Goal: Task Accomplishment & Management: Complete application form

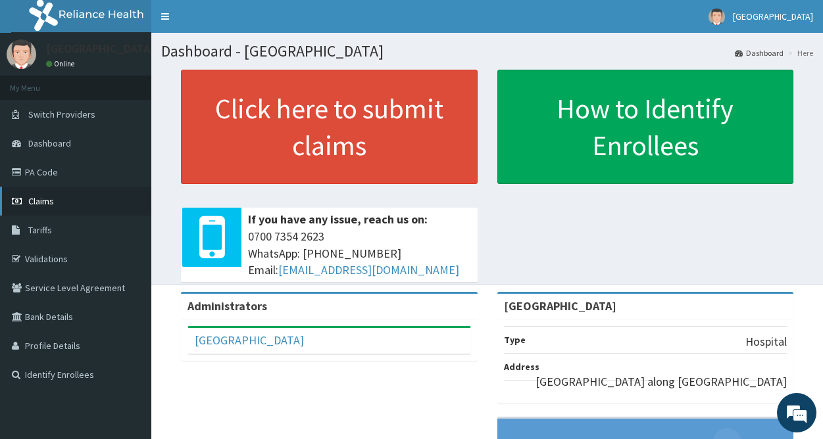
click at [49, 205] on span "Claims" at bounding box center [41, 201] width 26 height 12
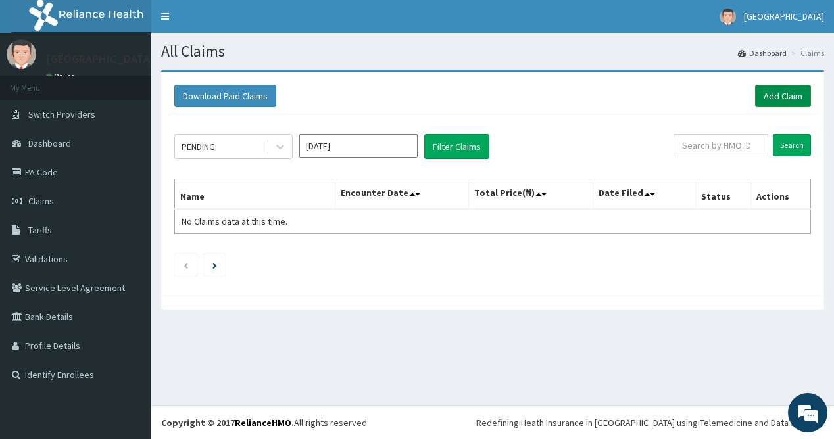
click at [793, 91] on link "Add Claim" at bounding box center [783, 96] width 56 height 22
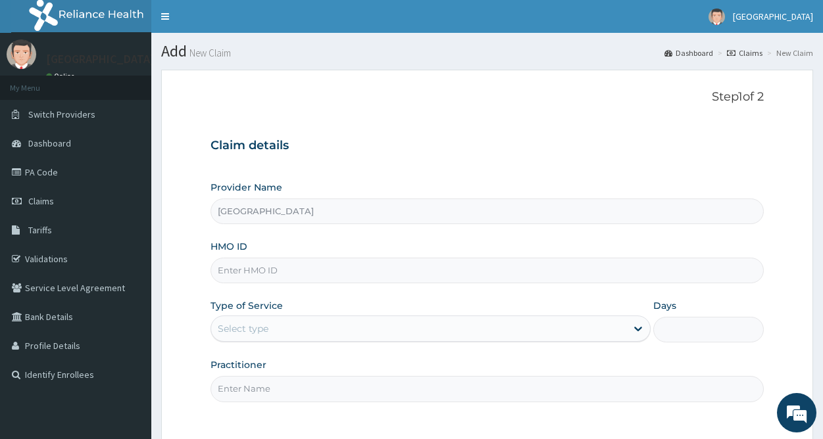
click at [280, 268] on input "HMO ID" at bounding box center [487, 271] width 553 height 26
type input "SQZ/10664/A"
click at [242, 329] on div "Select type" at bounding box center [243, 328] width 51 height 13
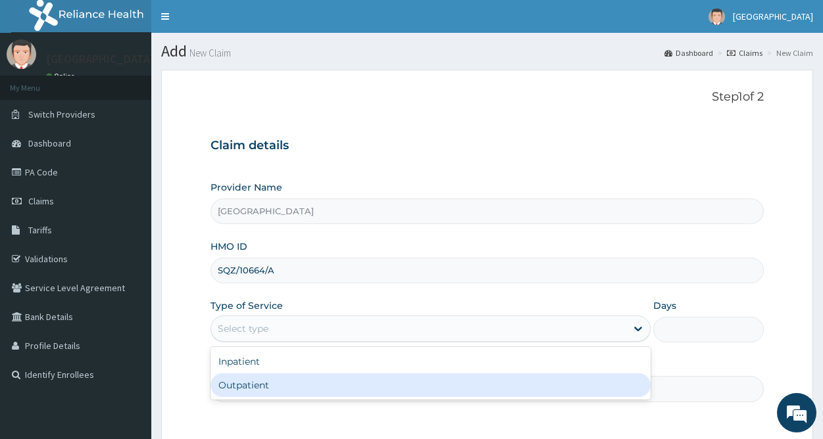
click at [260, 386] on div "Outpatient" at bounding box center [431, 386] width 440 height 24
type input "1"
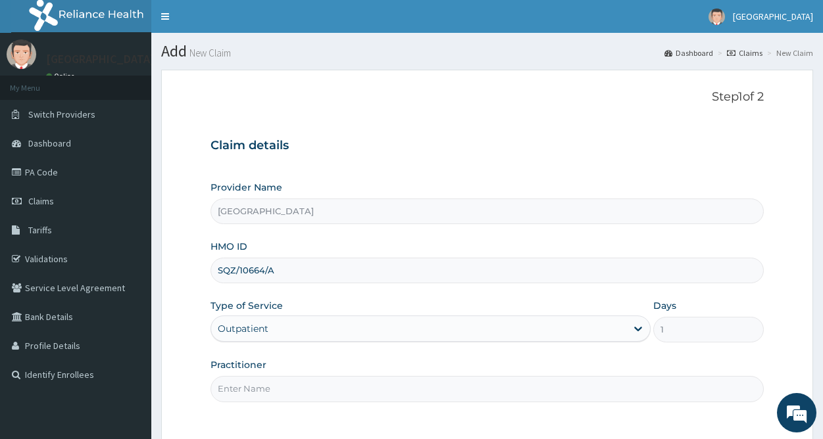
click at [257, 391] on input "Practitioner" at bounding box center [487, 389] width 553 height 26
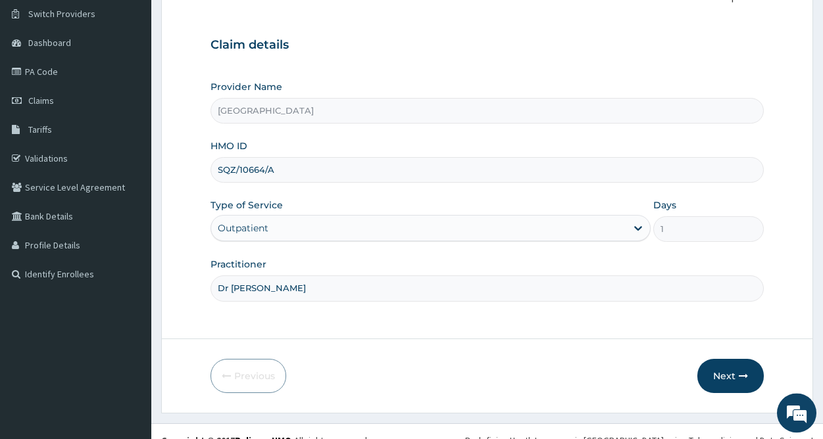
scroll to position [118, 0]
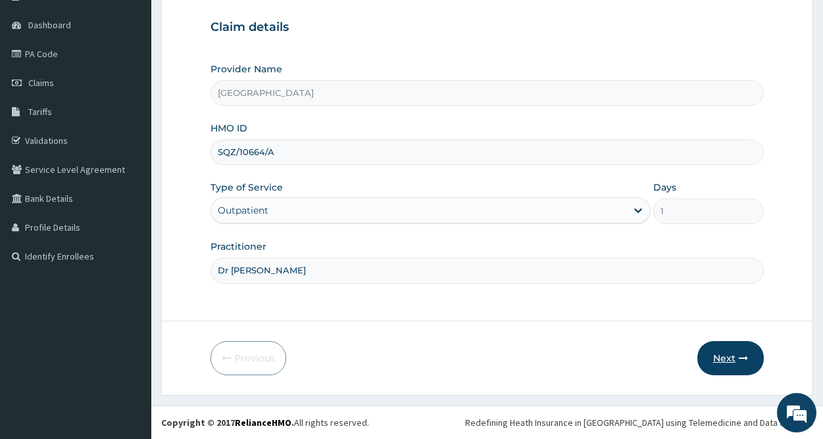
type input "Dr Ken"
click at [729, 359] on button "Next" at bounding box center [730, 358] width 66 height 34
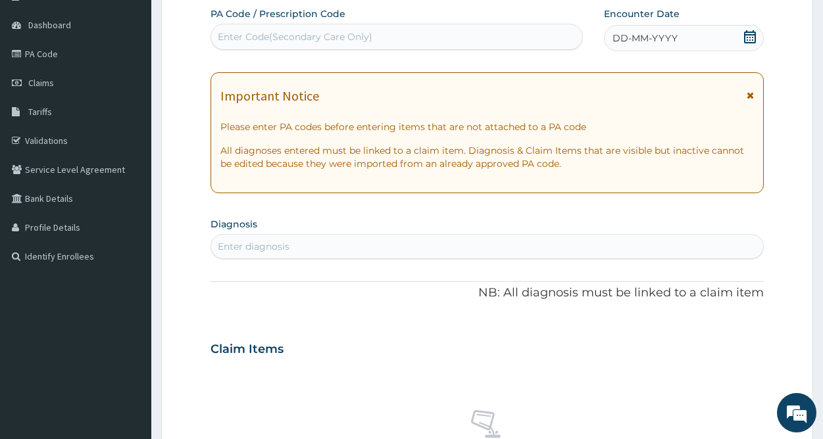
click at [663, 34] on span "DD-MM-YYYY" at bounding box center [645, 38] width 65 height 13
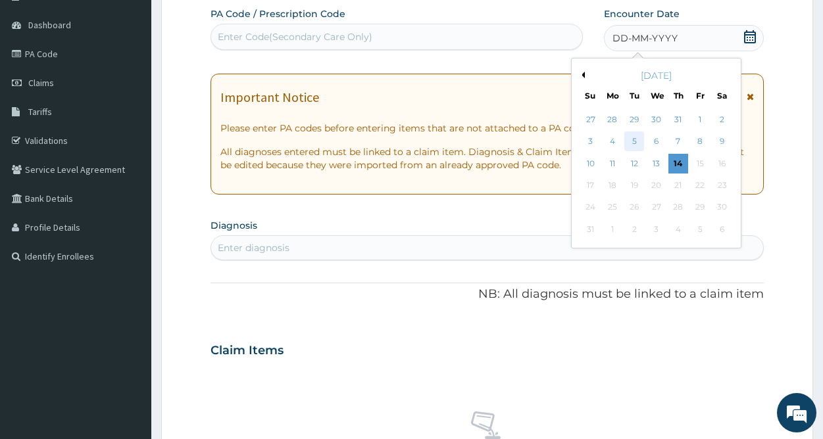
click at [633, 142] on div "5" at bounding box center [635, 142] width 20 height 20
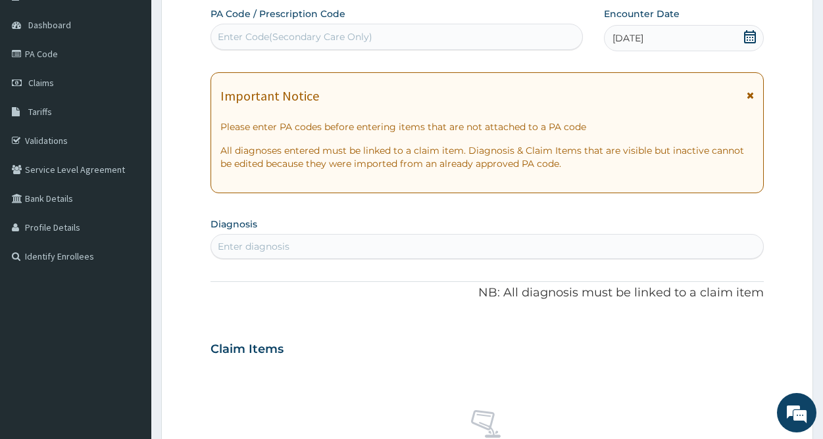
click at [336, 244] on div "Enter diagnosis" at bounding box center [487, 246] width 552 height 21
type input "MALARIA"
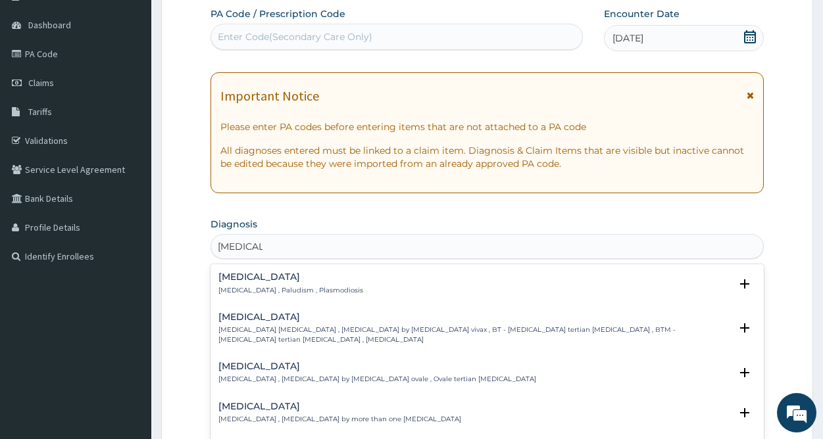
click at [299, 291] on p "Malaria , Paludism , Plasmodiosis" at bounding box center [290, 290] width 145 height 9
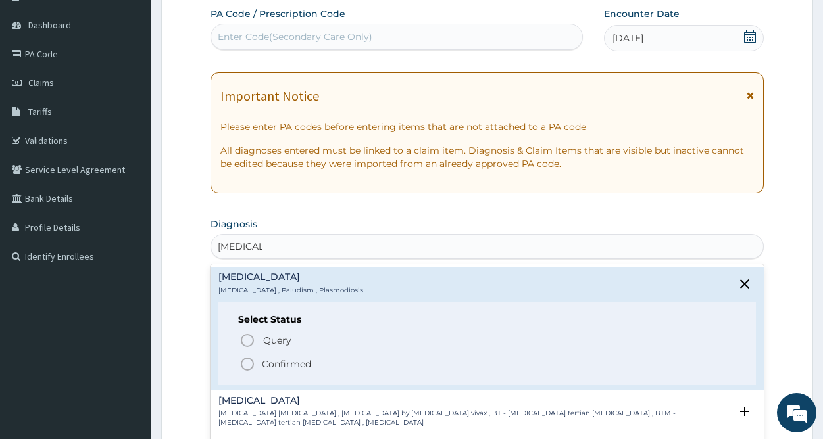
click at [295, 367] on p "Confirmed" at bounding box center [286, 364] width 49 height 13
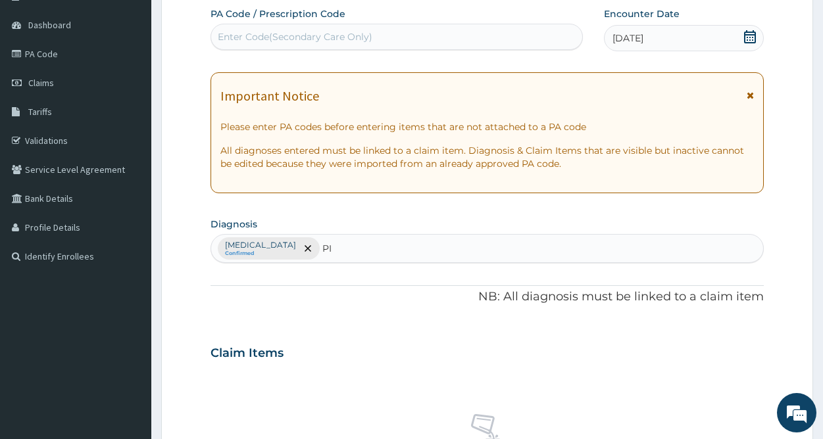
type input "PID"
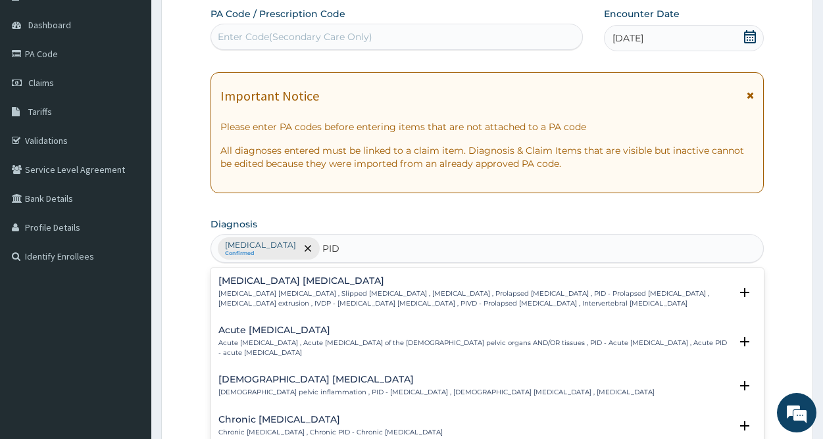
click at [340, 334] on h4 "Acute pelvic inflammatory disease" at bounding box center [474, 331] width 512 height 10
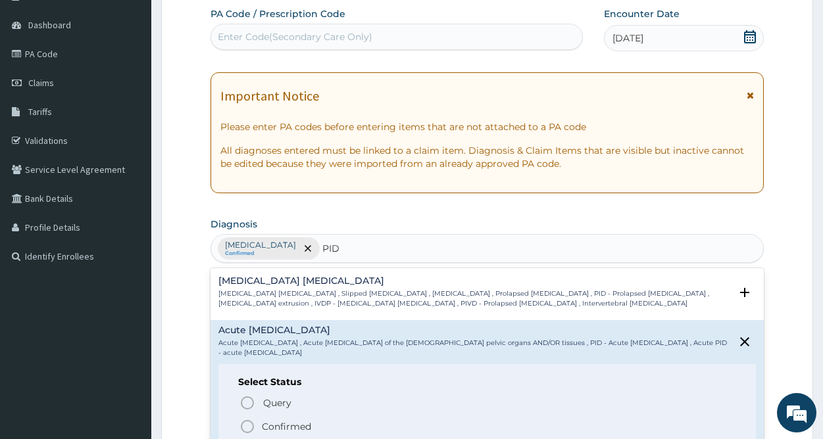
click at [289, 427] on p "Confirmed" at bounding box center [286, 426] width 49 height 13
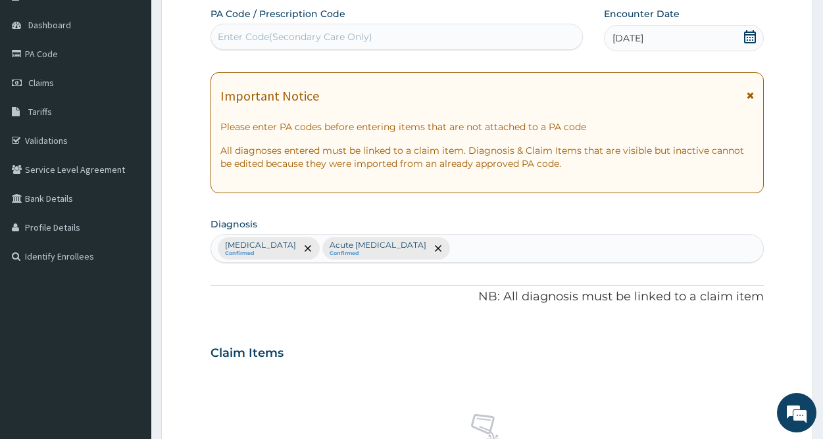
scroll to position [509, 0]
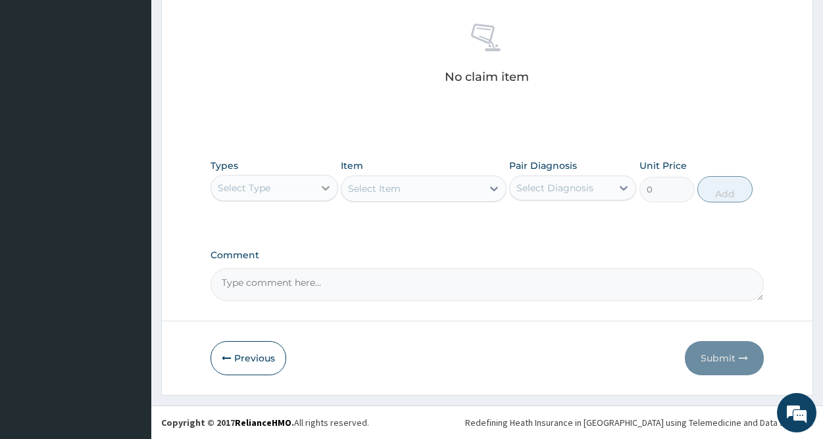
click at [318, 183] on div at bounding box center [326, 188] width 24 height 24
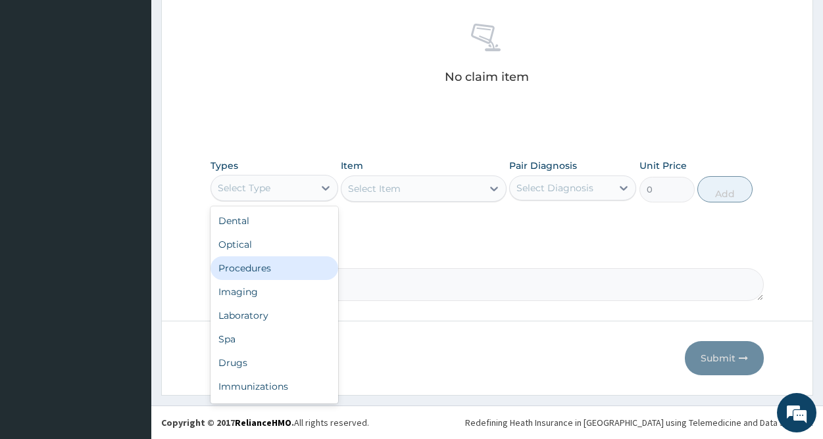
click at [269, 269] on div "Procedures" at bounding box center [274, 269] width 127 height 24
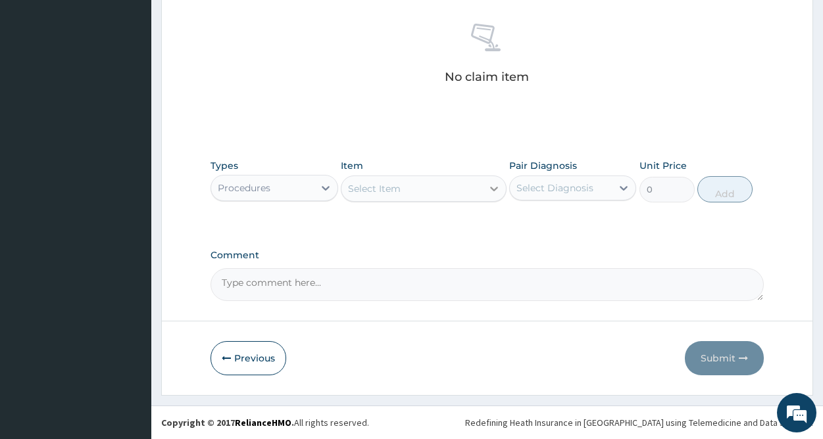
click at [485, 191] on div at bounding box center [494, 189] width 24 height 24
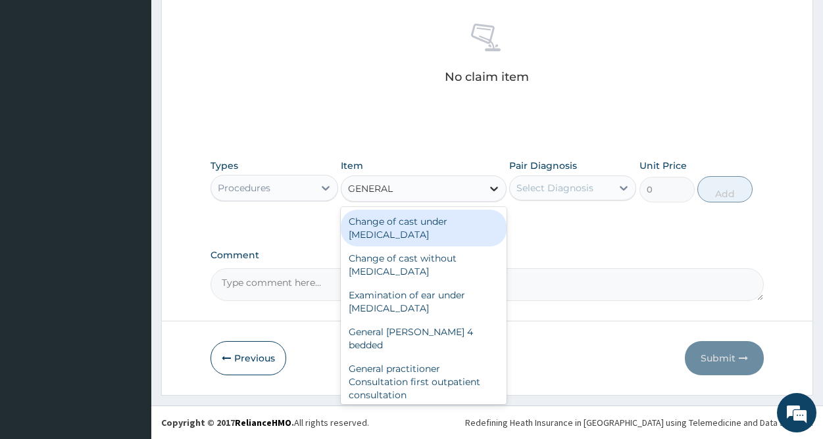
type input "GENERAL P"
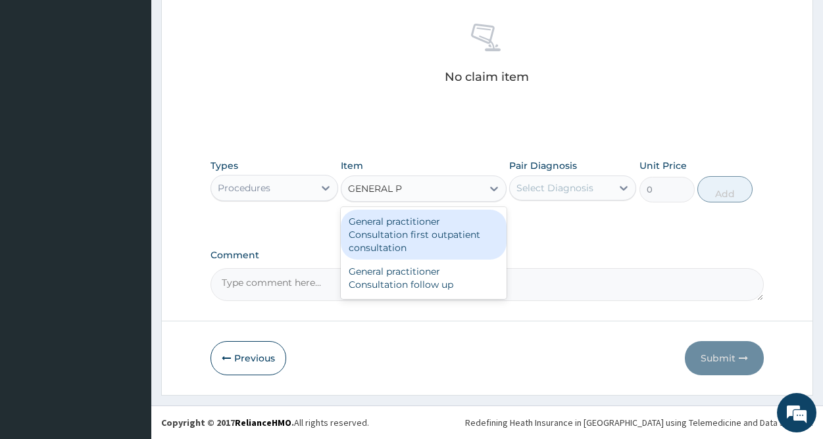
click at [422, 236] on div "General practitioner Consultation first outpatient consultation" at bounding box center [424, 235] width 166 height 50
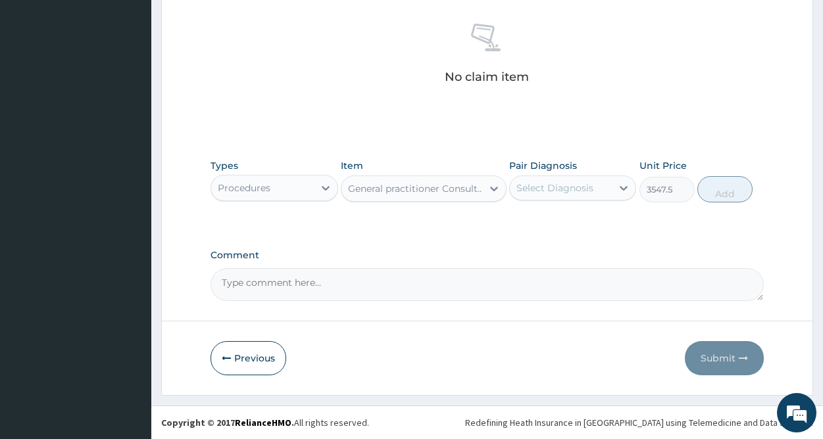
type input "3547.5"
click at [565, 187] on div "Select Diagnosis" at bounding box center [554, 188] width 77 height 13
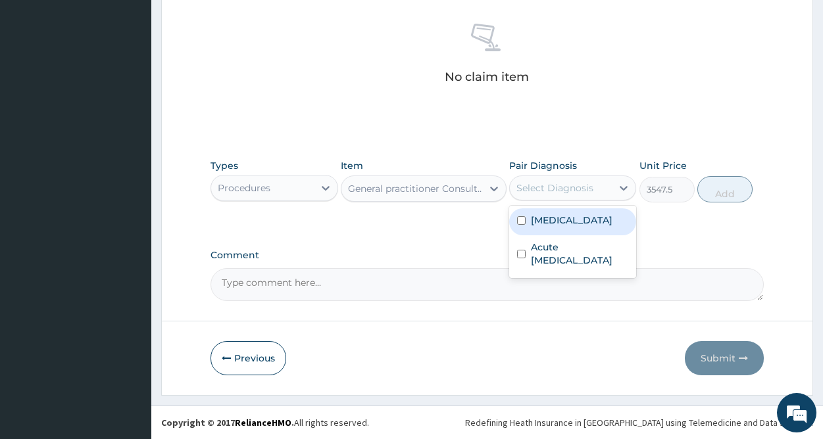
click at [551, 224] on label "Malaria" at bounding box center [572, 220] width 82 height 13
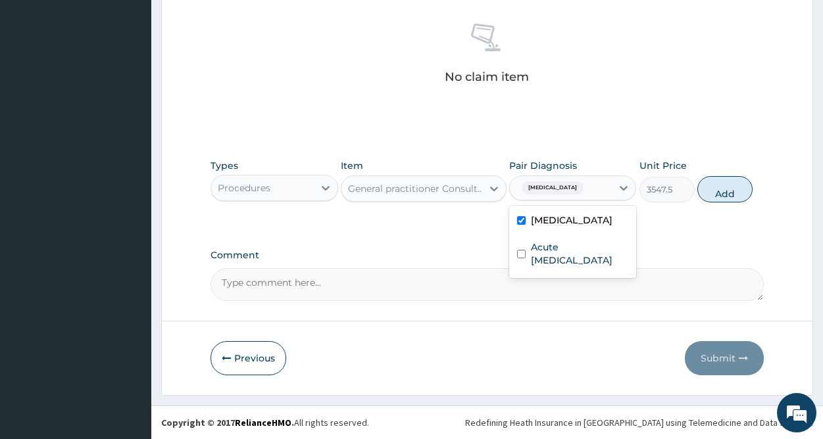
checkbox input "true"
click at [554, 255] on label "Acute pelvic inflammatory disease" at bounding box center [579, 254] width 97 height 26
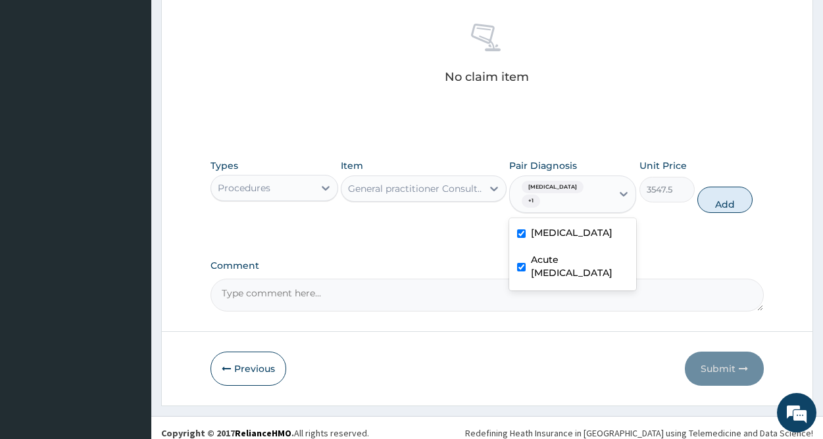
checkbox input "true"
click at [720, 188] on button "Add" at bounding box center [724, 200] width 55 height 26
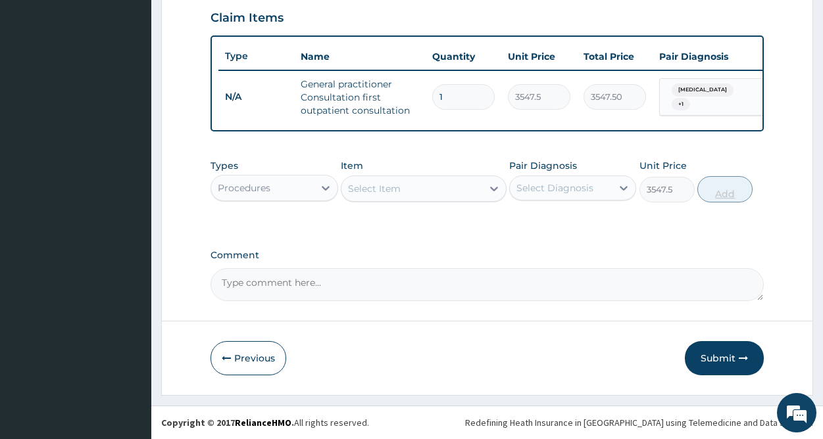
type input "0"
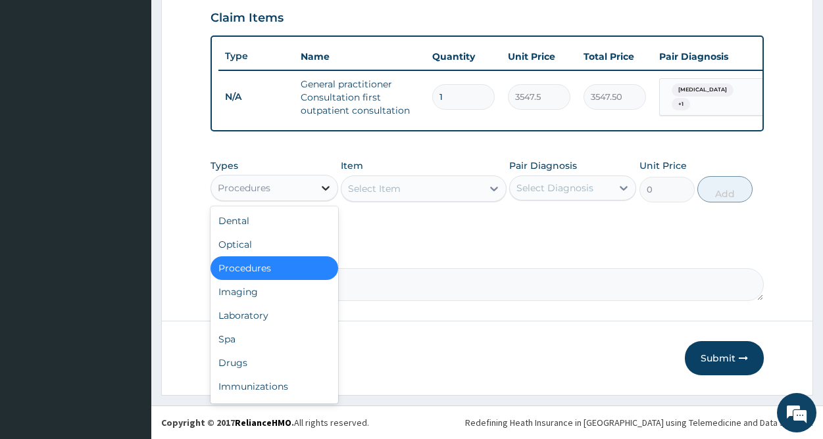
click at [316, 188] on div at bounding box center [326, 188] width 24 height 24
click at [246, 366] on div "Drugs" at bounding box center [274, 363] width 127 height 24
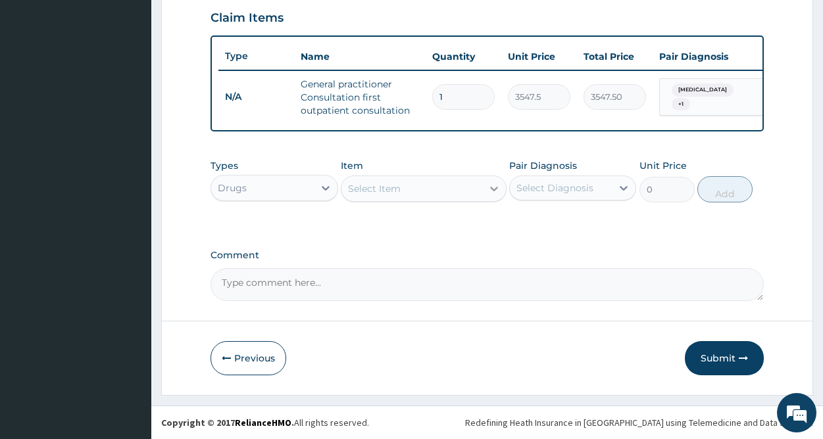
click at [486, 188] on div at bounding box center [494, 189] width 24 height 24
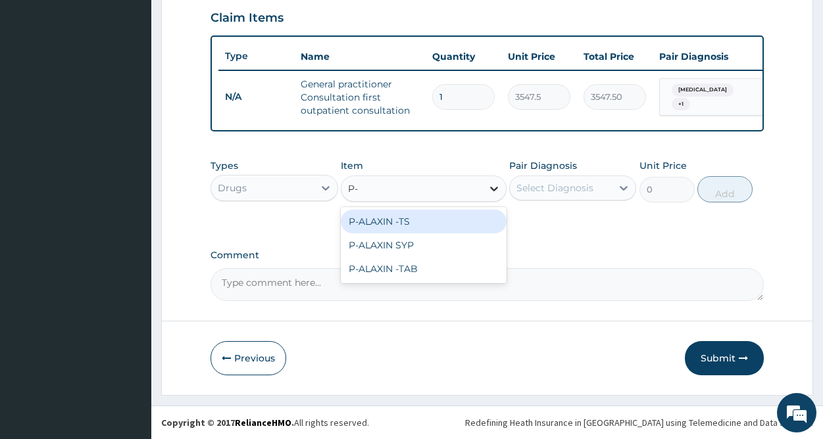
type input "P-A"
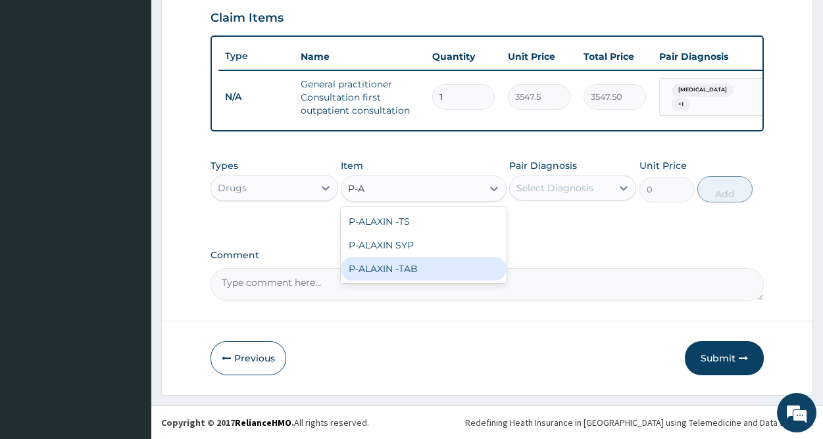
click at [414, 272] on div "P-ALAXIN -TAB" at bounding box center [424, 269] width 166 height 24
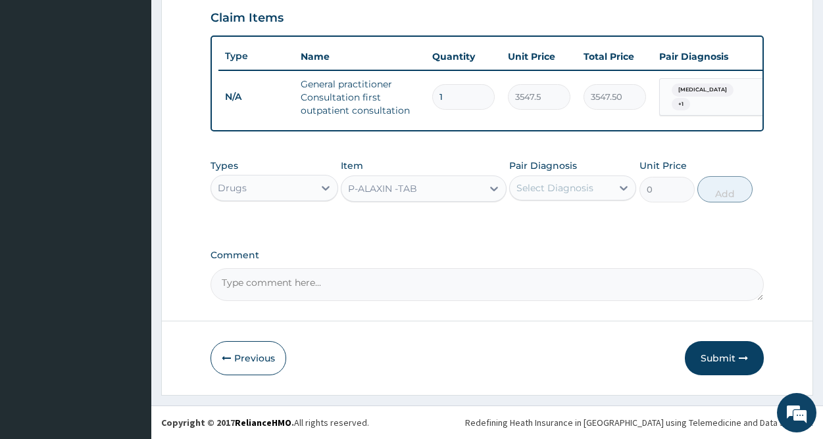
type input "250"
click at [548, 186] on div "Select Diagnosis" at bounding box center [554, 188] width 77 height 13
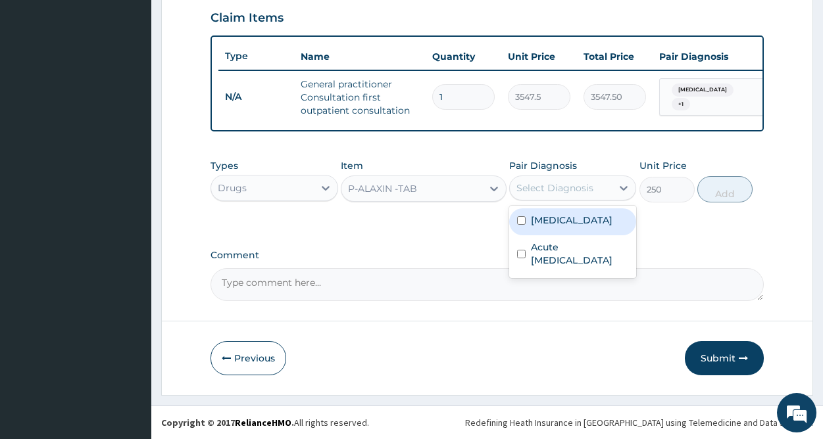
click at [569, 226] on div "Malaria" at bounding box center [572, 222] width 127 height 27
checkbox input "true"
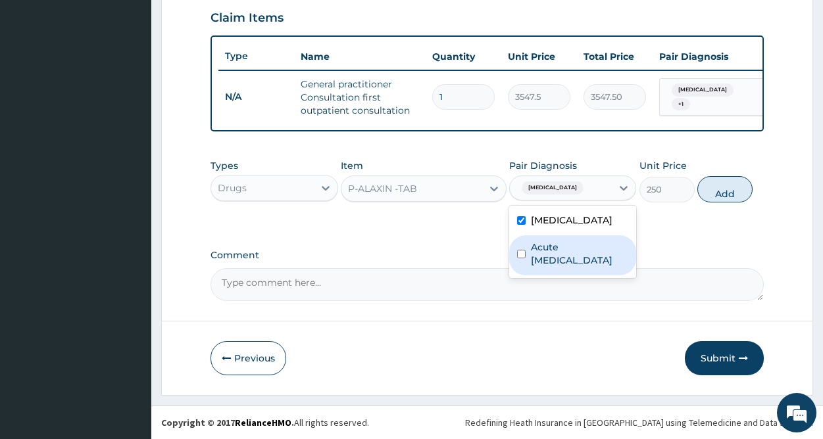
click at [568, 255] on label "Acute pelvic inflammatory disease" at bounding box center [579, 254] width 97 height 26
checkbox input "true"
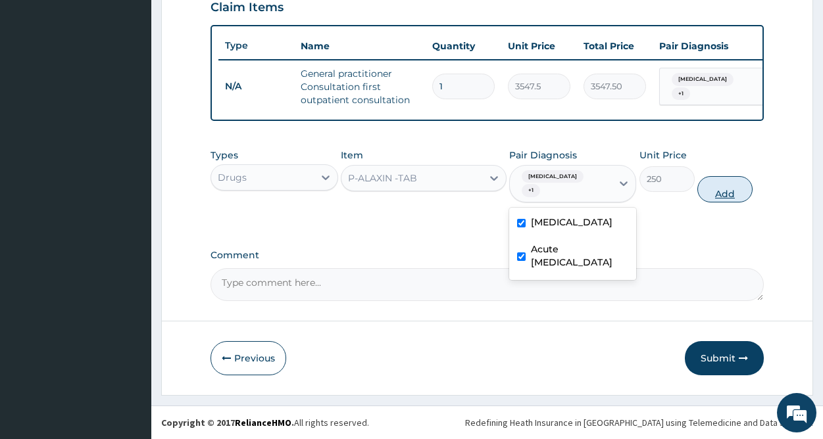
click at [726, 193] on button "Add" at bounding box center [724, 189] width 55 height 26
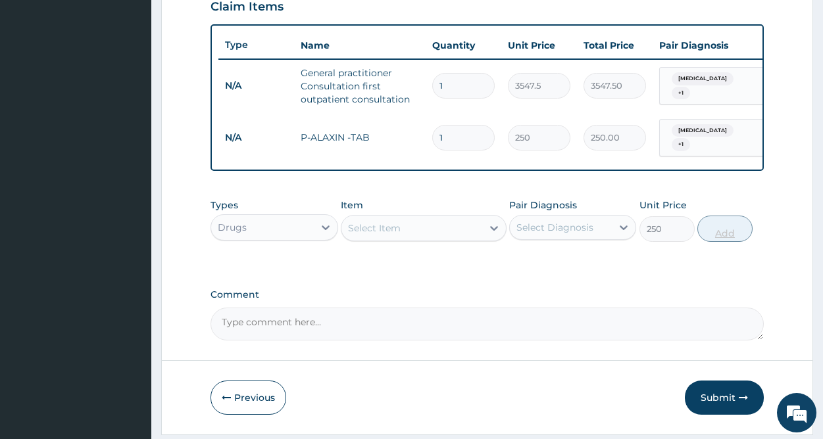
type input "0"
type input "0.00"
type input "9"
type input "2250.00"
type input "9"
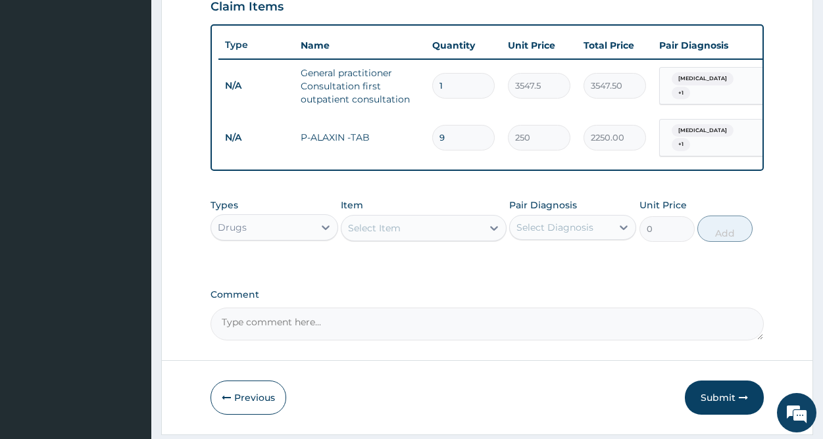
click at [424, 236] on div "Select Item" at bounding box center [411, 228] width 141 height 21
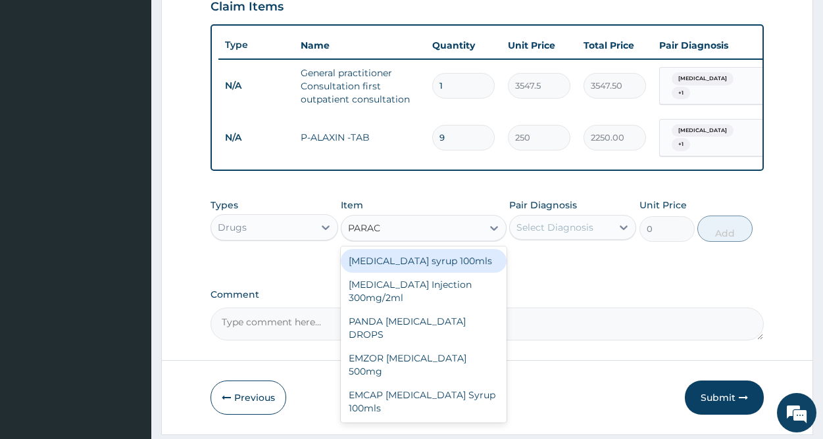
type input "PARACE"
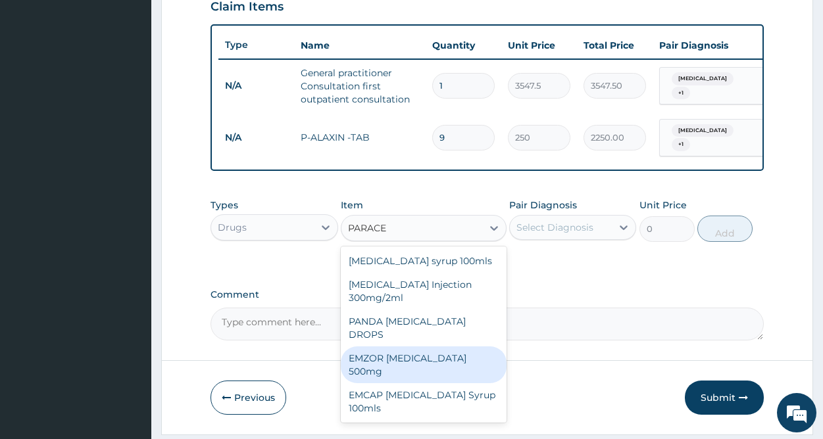
click at [458, 347] on div "EMZOR PARACETAMOL 500mg" at bounding box center [424, 365] width 166 height 37
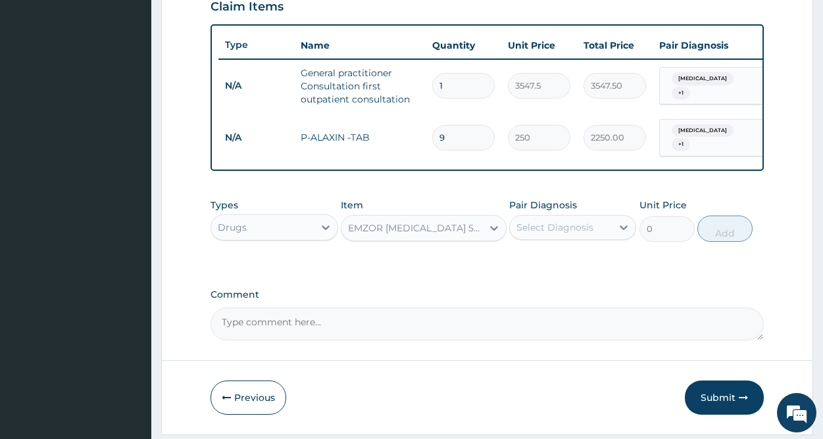
type input "30"
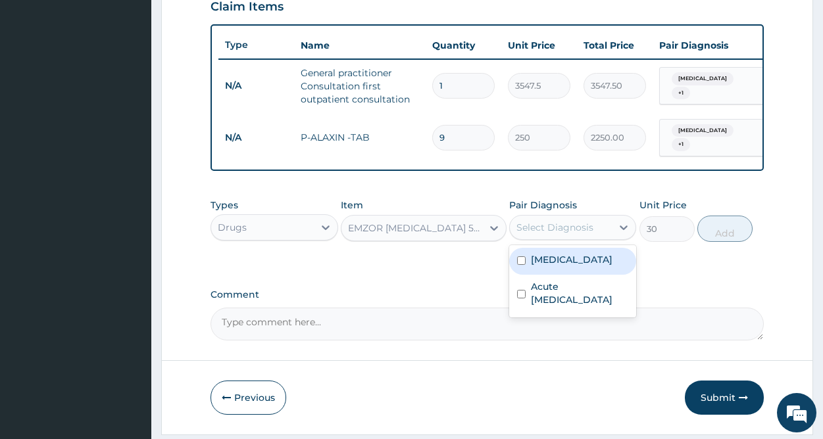
click at [578, 230] on div "Select Diagnosis" at bounding box center [554, 227] width 77 height 13
click at [558, 266] on label "Malaria" at bounding box center [572, 259] width 82 height 13
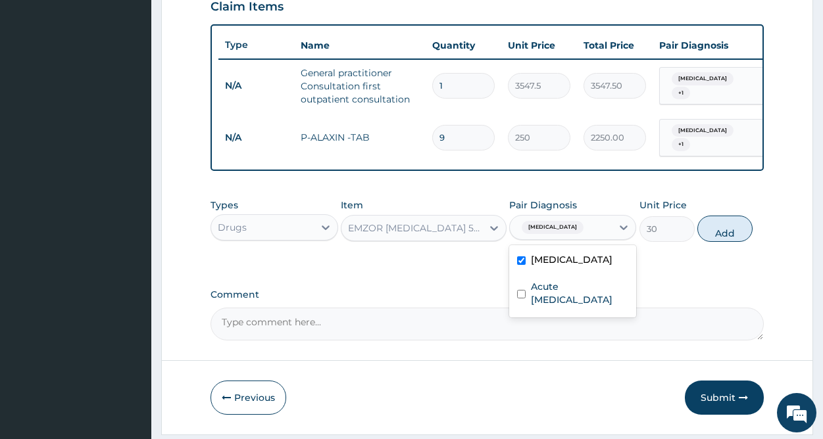
checkbox input "true"
click at [557, 289] on label "Acute pelvic inflammatory disease" at bounding box center [579, 293] width 97 height 26
checkbox input "true"
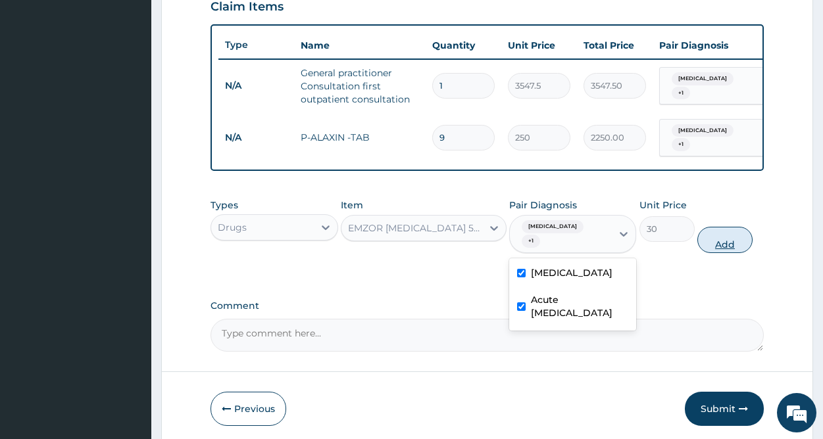
click at [719, 238] on button "Add" at bounding box center [724, 240] width 55 height 26
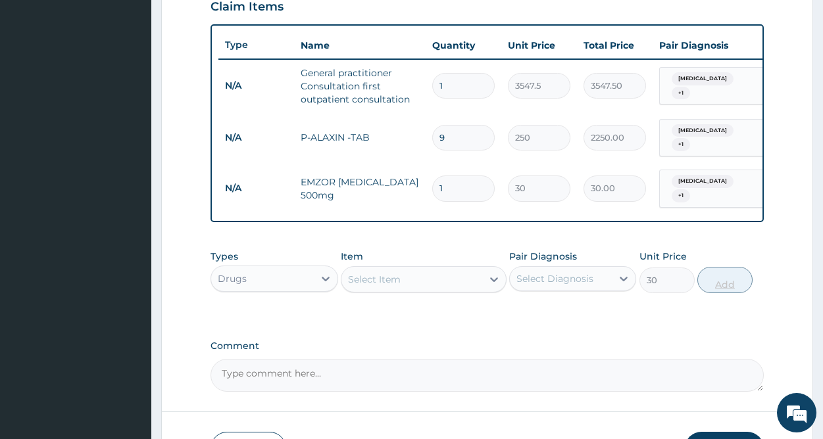
type input "0"
type input "0.00"
type input "2"
type input "60.00"
type input "20"
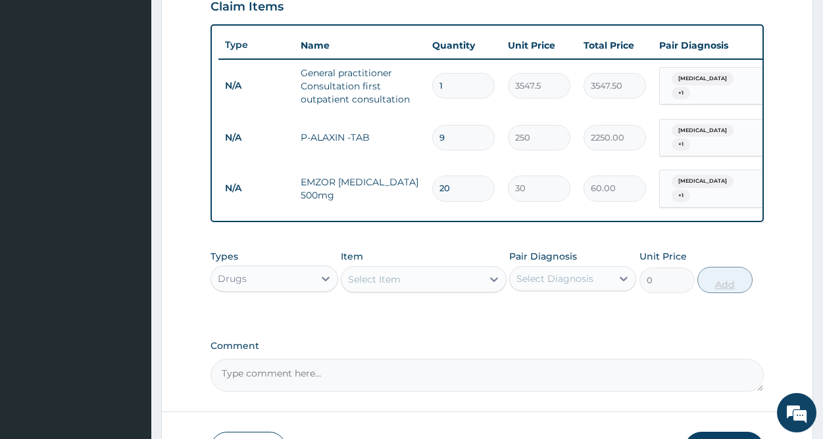
type input "600.00"
type input "20"
click at [463, 281] on div "Select Item" at bounding box center [411, 279] width 141 height 21
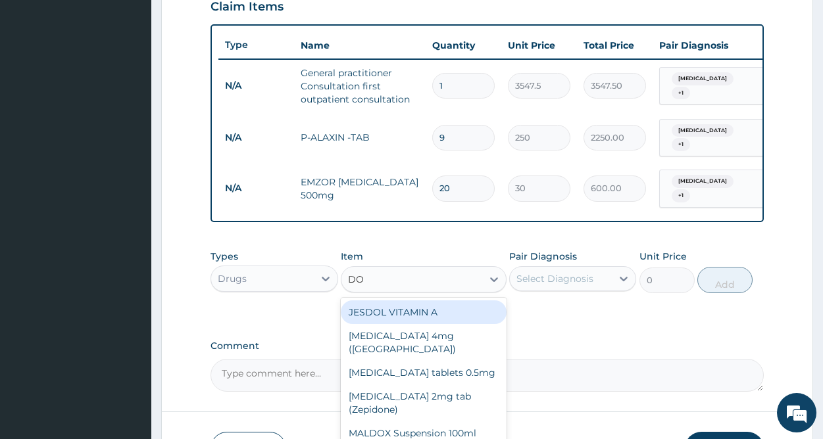
type input "DOX"
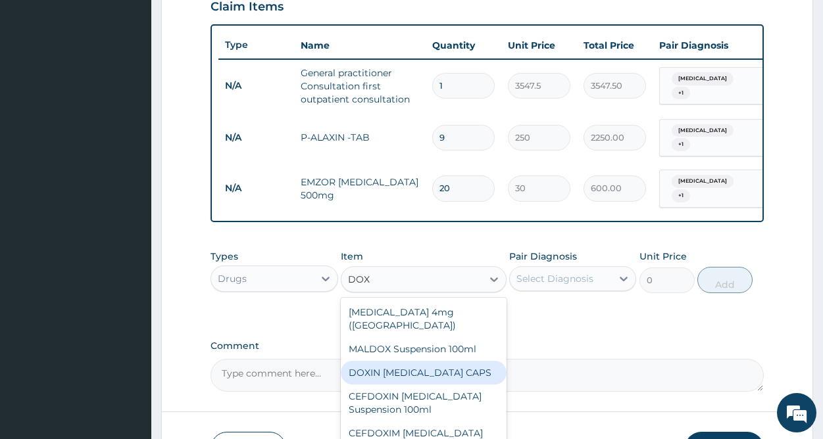
click at [446, 361] on div "DOXIN DOXYCYCLINE CAPS" at bounding box center [424, 373] width 166 height 24
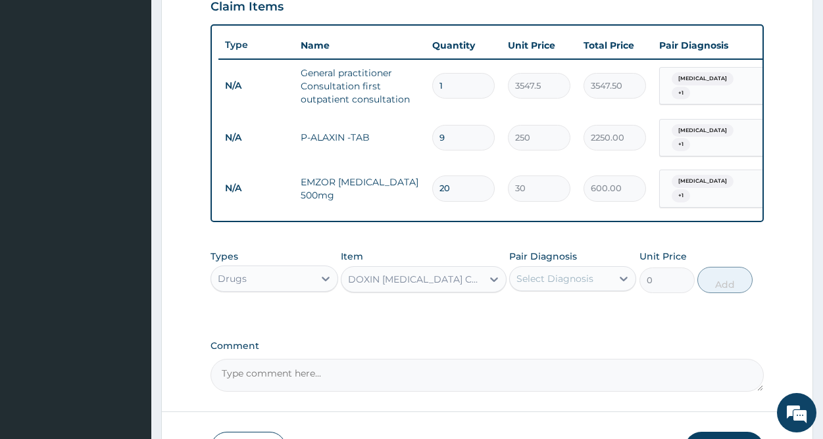
type input "100"
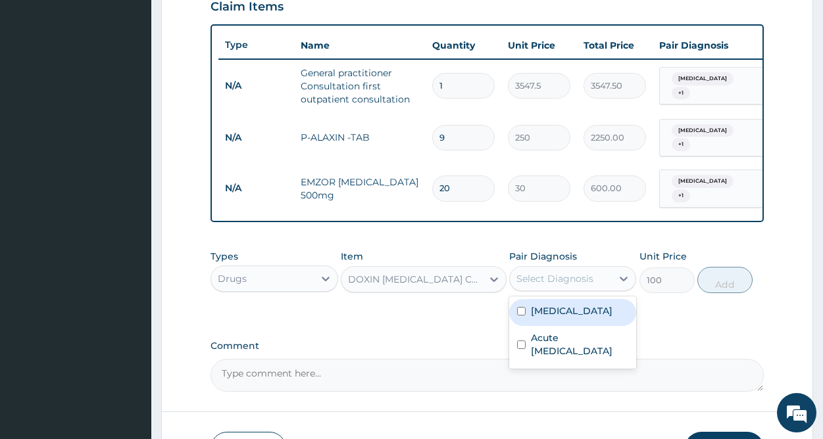
click at [568, 278] on div "Select Diagnosis" at bounding box center [554, 278] width 77 height 13
click at [551, 313] on label "Malaria" at bounding box center [572, 311] width 82 height 13
checkbox input "true"
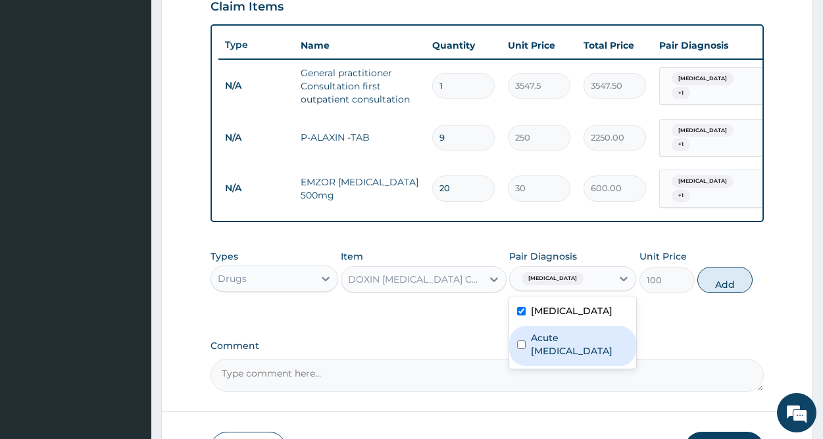
click at [548, 345] on label "Acute pelvic inflammatory disease" at bounding box center [579, 345] width 97 height 26
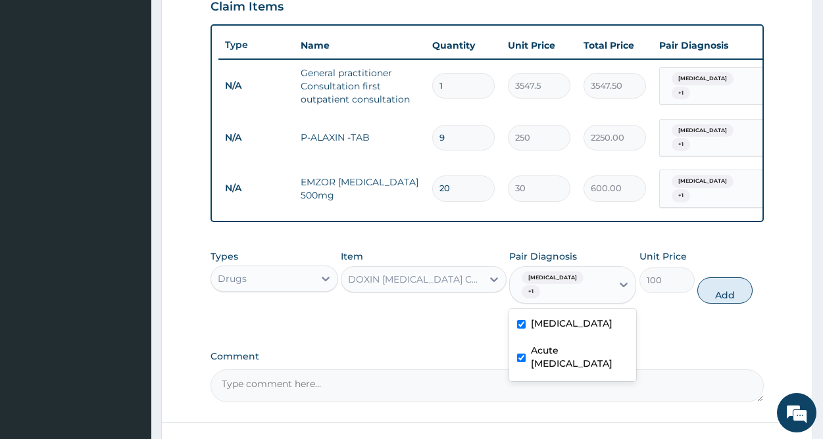
checkbox input "true"
click at [724, 278] on button "Add" at bounding box center [724, 291] width 55 height 26
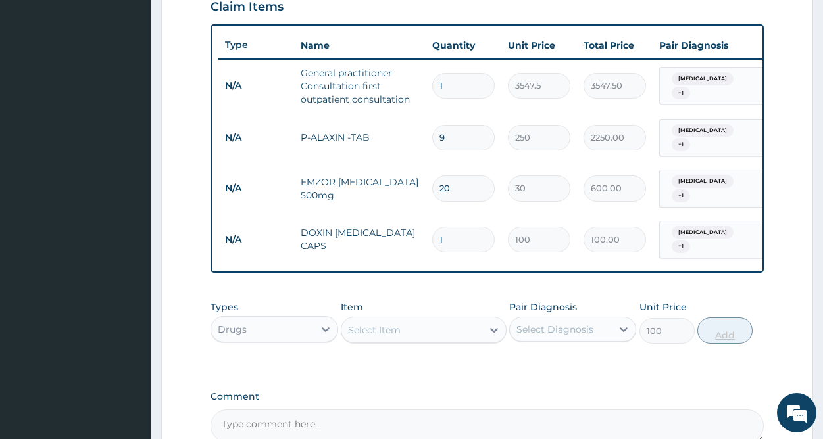
type input "0"
type input "0.00"
type input "2"
type input "200.00"
type input "20"
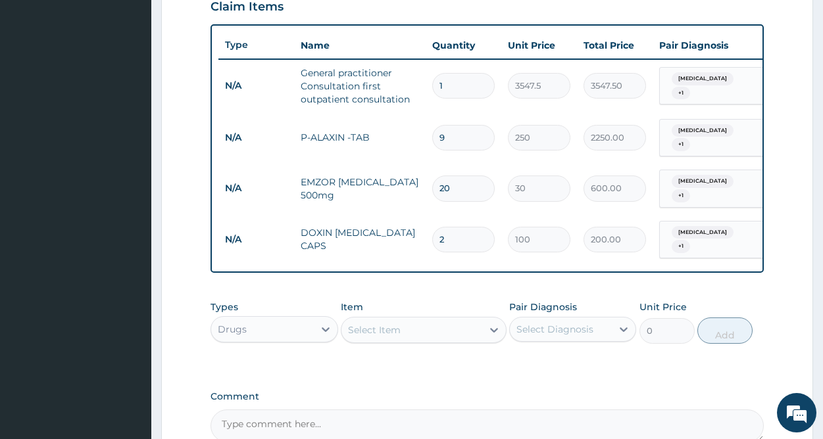
type input "2000.00"
type input "20"
click at [382, 324] on div "Select Item" at bounding box center [374, 330] width 53 height 13
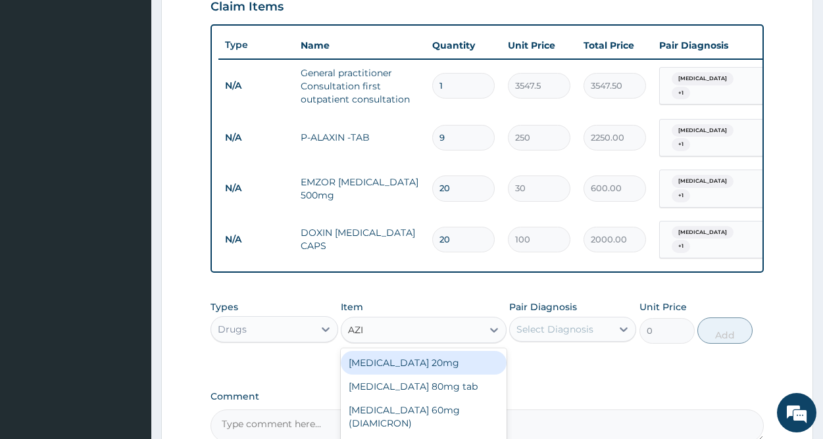
type input "AZIT"
click at [430, 355] on div "AZITHROMYCIN 250mg TABLET" at bounding box center [424, 369] width 166 height 37
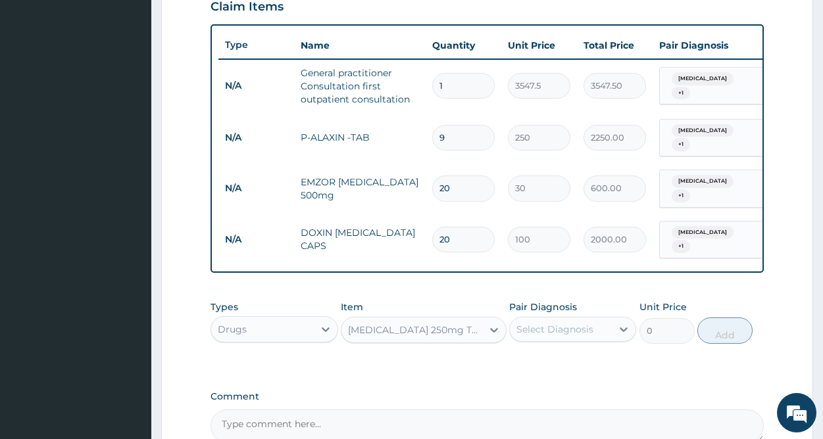
type input "400"
click at [561, 323] on div "Select Diagnosis" at bounding box center [554, 329] width 77 height 13
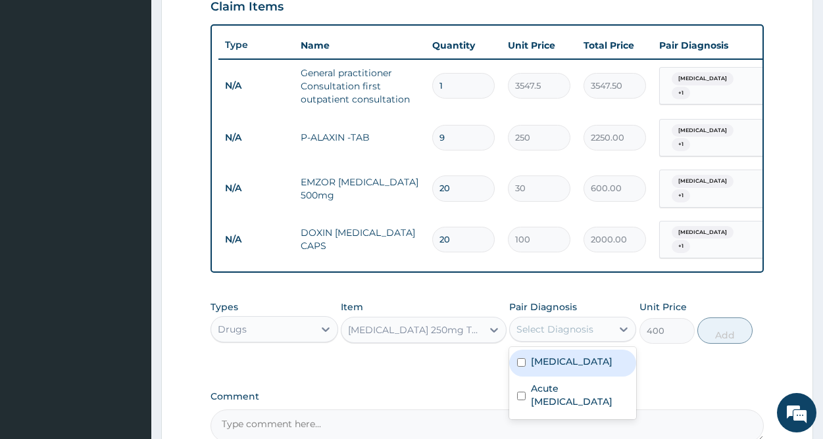
click at [573, 361] on div "Malaria" at bounding box center [572, 363] width 127 height 27
checkbox input "true"
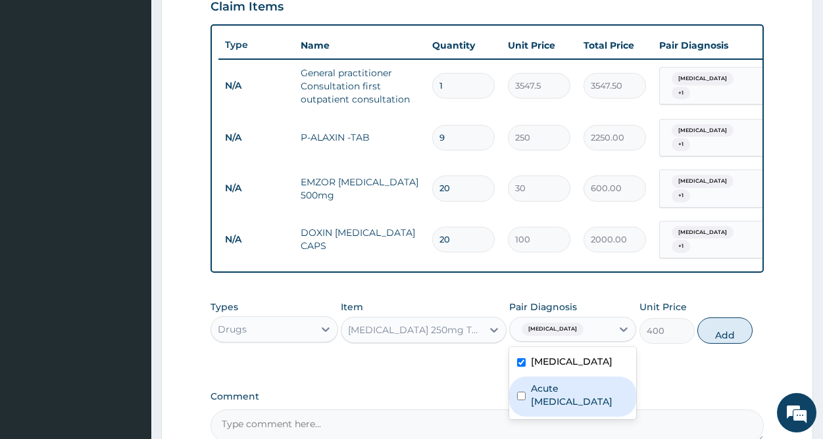
click at [572, 382] on label "Acute pelvic inflammatory disease" at bounding box center [579, 395] width 97 height 26
checkbox input "true"
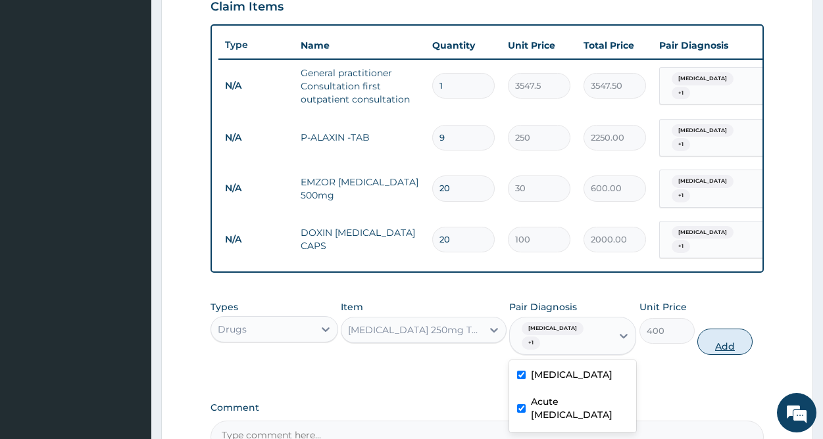
click at [732, 329] on button "Add" at bounding box center [724, 342] width 55 height 26
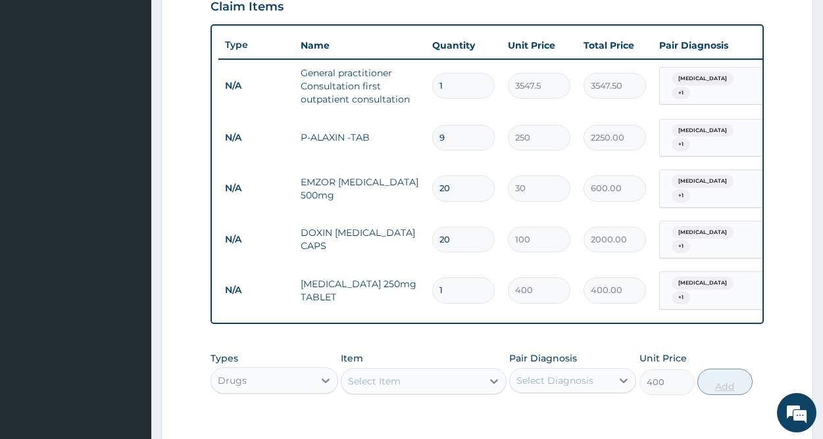
type input "0"
type input "14"
type input "5600.00"
type input "14"
click at [416, 371] on div "Select Item" at bounding box center [411, 381] width 141 height 21
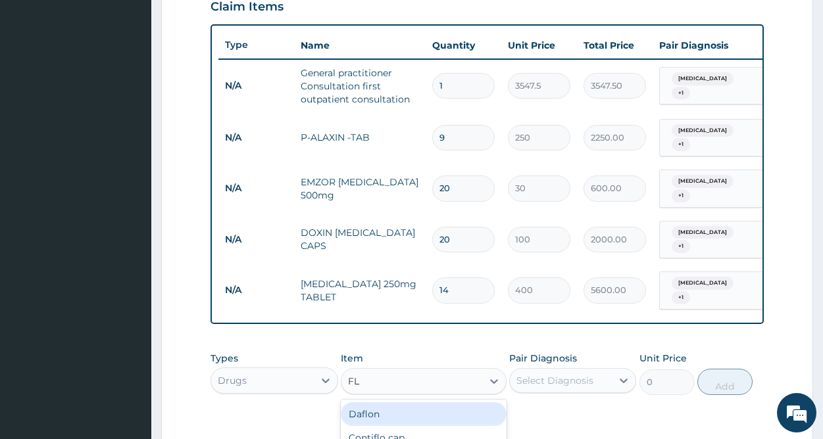
type input "FLA"
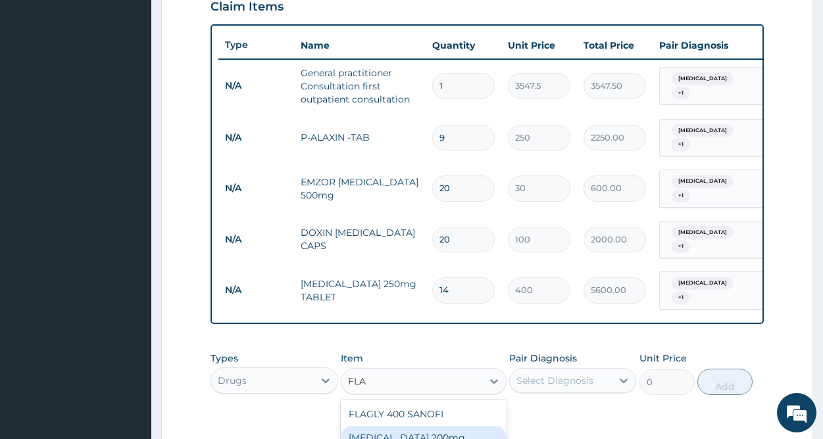
click at [405, 427] on div "Flagyl 200mg" at bounding box center [424, 438] width 166 height 24
type input "47.3"
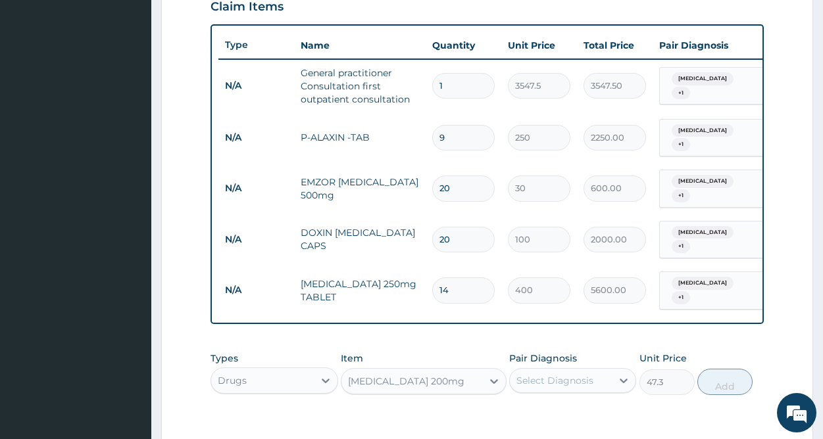
click at [577, 374] on div "Select Diagnosis" at bounding box center [554, 380] width 77 height 13
click at [545, 407] on label "Malaria" at bounding box center [572, 413] width 82 height 13
checkbox input "true"
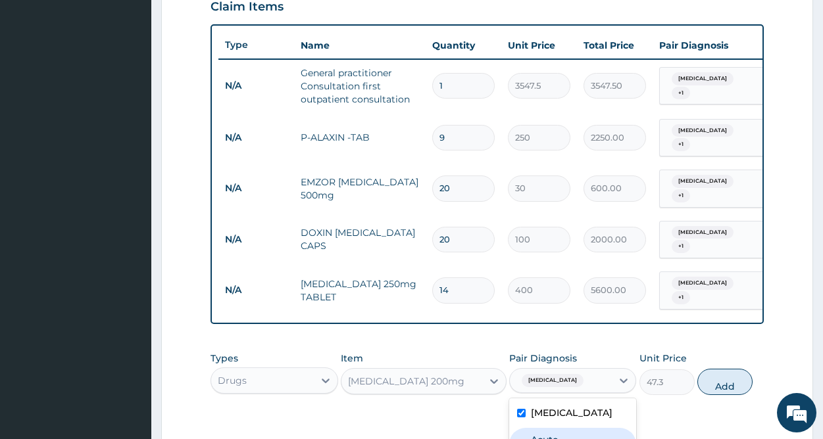
click at [547, 434] on label "Acute pelvic inflammatory disease" at bounding box center [579, 447] width 97 height 26
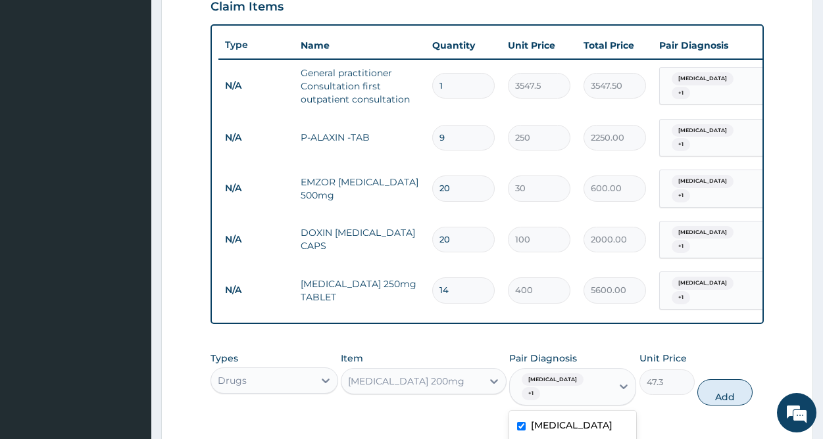
checkbox input "true"
click at [734, 380] on button "Add" at bounding box center [724, 393] width 55 height 26
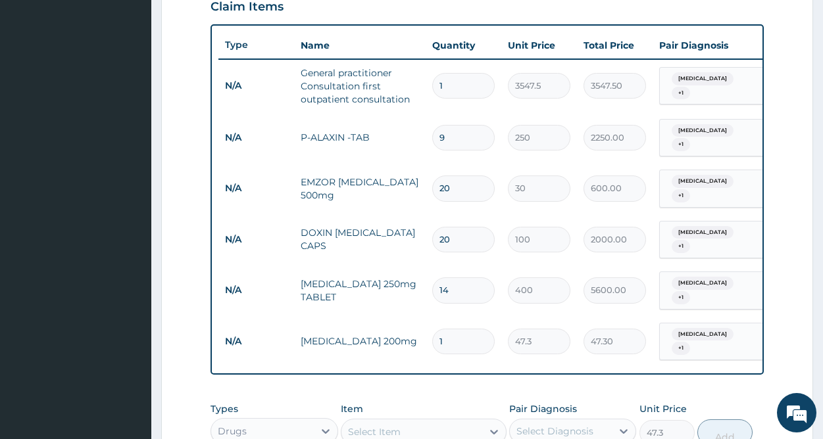
type input "0"
type input "0.00"
type input "4"
type input "189.20"
type input "42"
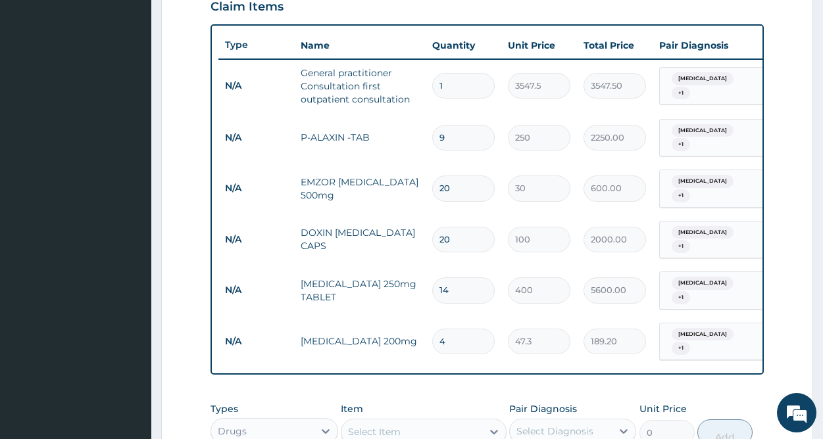
type input "1986.60"
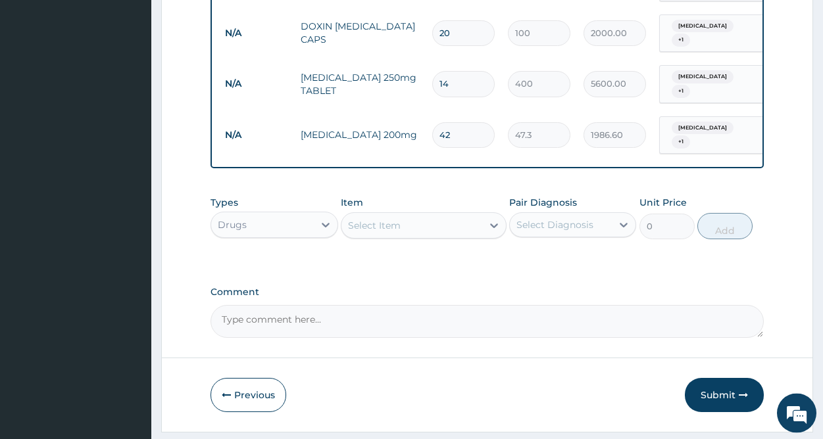
scroll to position [692, 0]
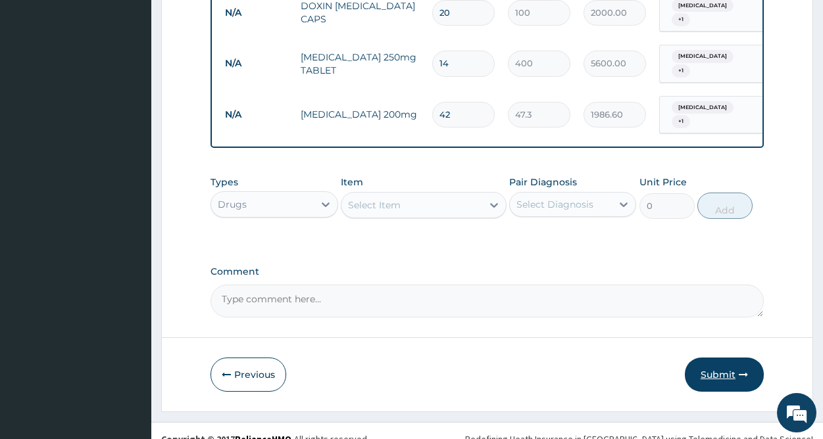
type input "42"
click at [733, 358] on button "Submit" at bounding box center [724, 375] width 79 height 34
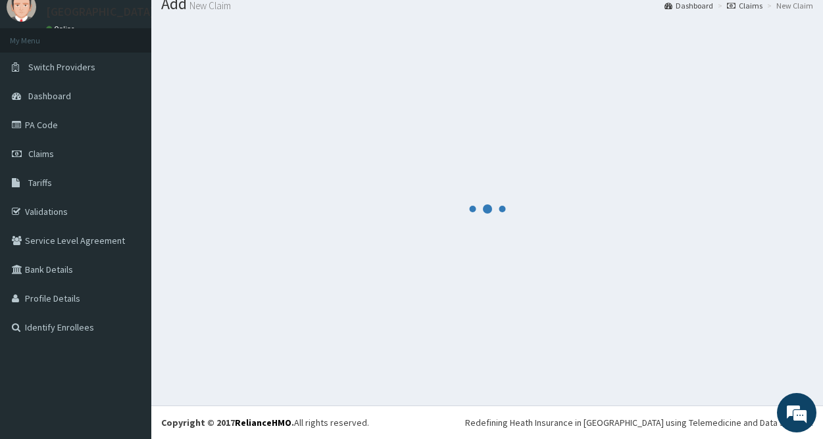
scroll to position [47, 0]
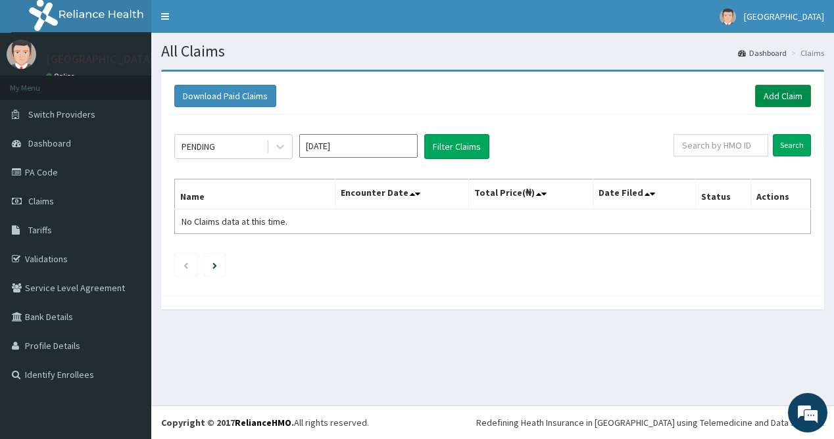
click at [772, 95] on link "Add Claim" at bounding box center [783, 96] width 56 height 22
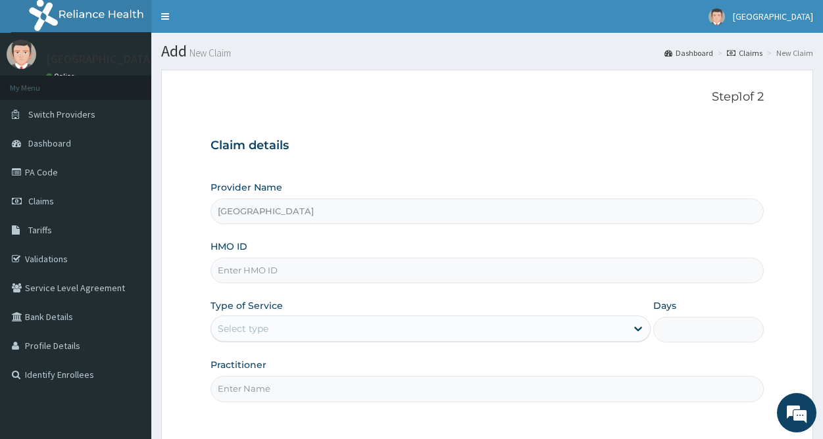
click at [245, 281] on input "HMO ID" at bounding box center [487, 271] width 553 height 26
type input "SQZ/10588/A"
click at [286, 335] on div "Select type" at bounding box center [418, 328] width 415 height 21
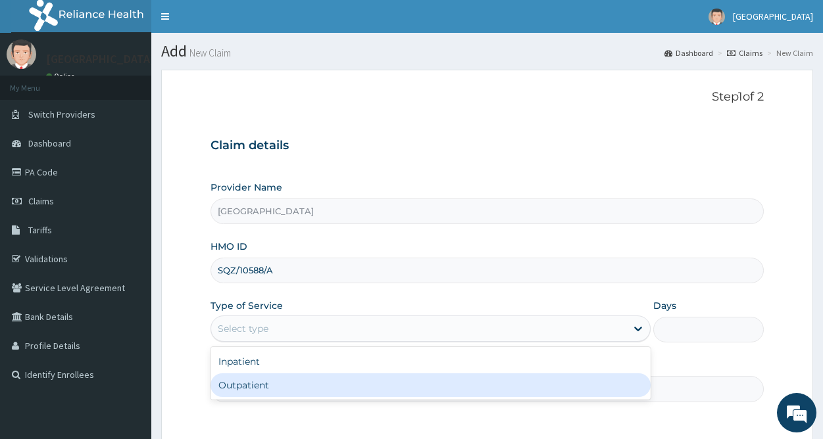
click at [247, 383] on div "Outpatient" at bounding box center [431, 386] width 440 height 24
type input "1"
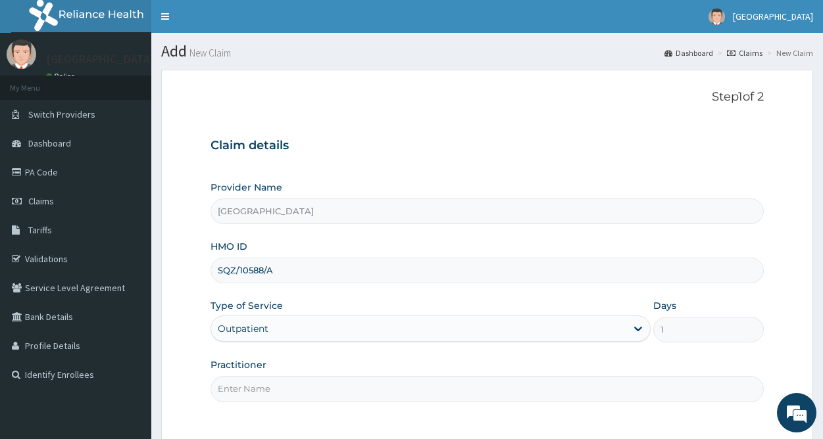
click at [258, 388] on input "Practitioner" at bounding box center [487, 389] width 553 height 26
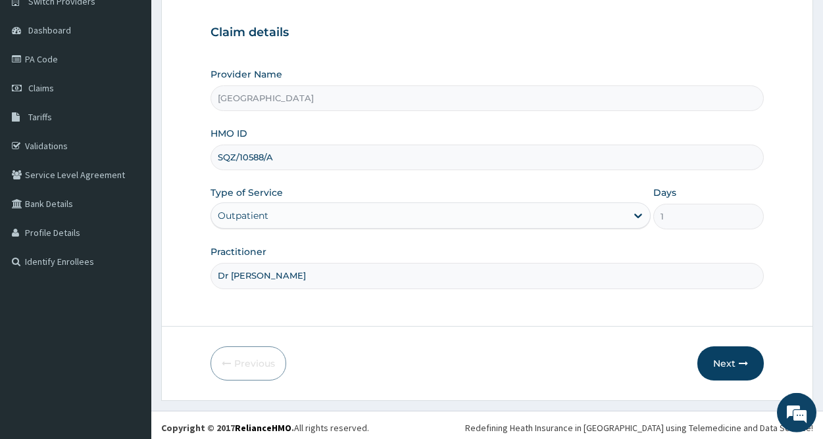
scroll to position [118, 0]
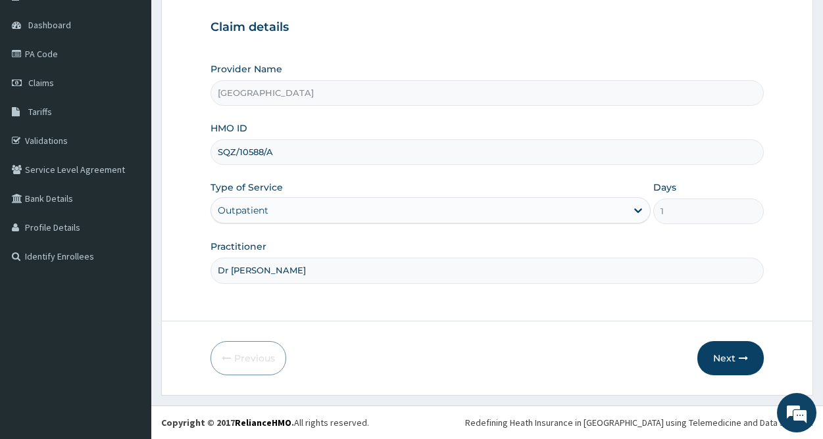
drag, startPoint x: 828, startPoint y: 436, endPoint x: 728, endPoint y: 353, distance: 129.9
type input "Dr Ken"
click at [728, 353] on button "Next" at bounding box center [730, 358] width 66 height 34
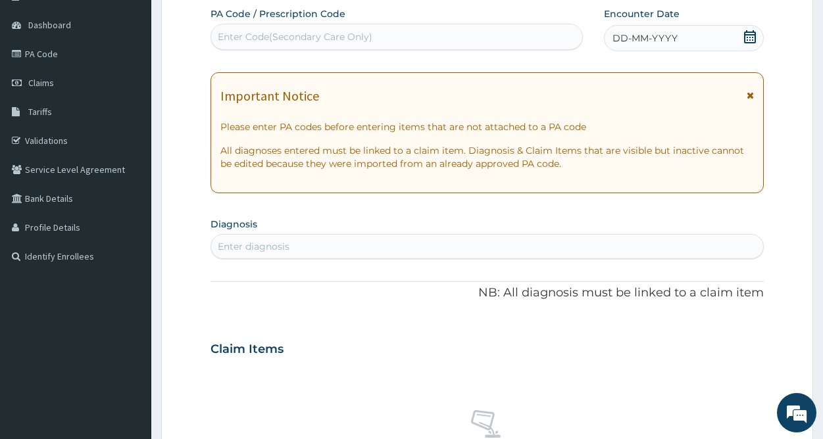
click at [745, 36] on icon at bounding box center [750, 36] width 12 height 13
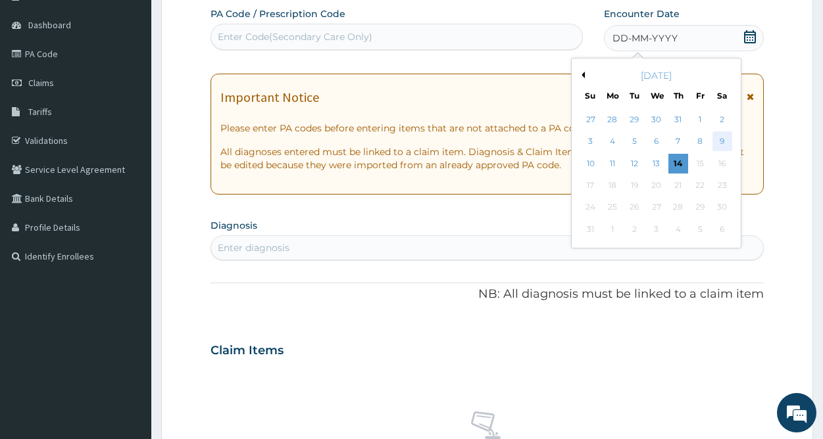
click at [717, 140] on div "9" at bounding box center [723, 142] width 20 height 20
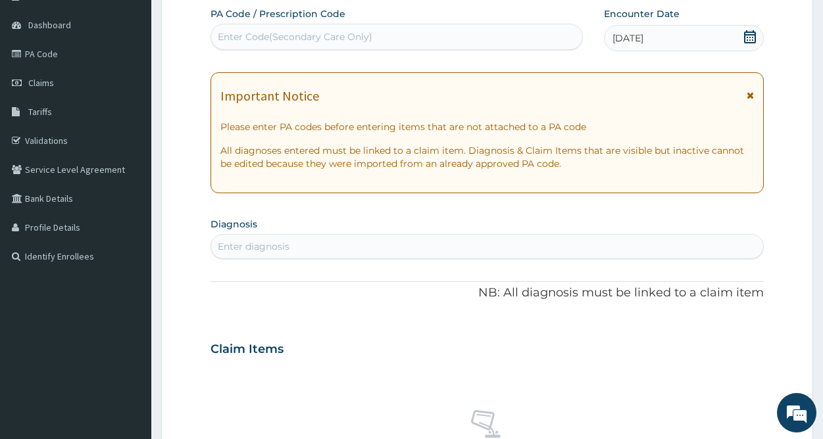
click at [287, 244] on div "Enter diagnosis" at bounding box center [254, 246] width 72 height 13
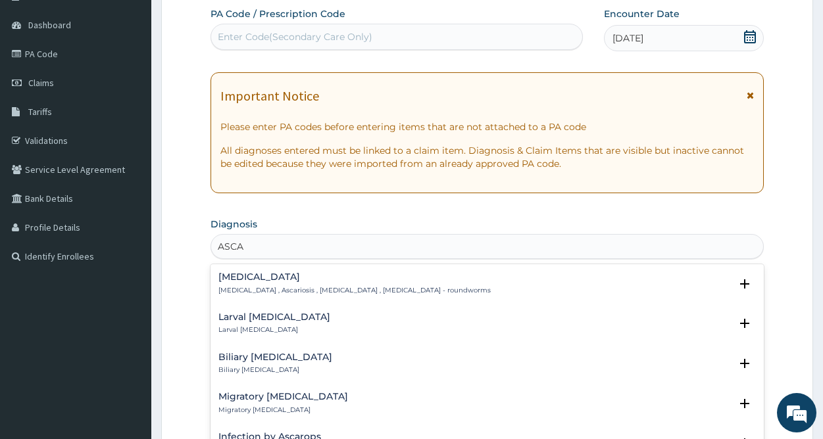
type input "ASCAR"
click at [301, 284] on div "Ascariasis Ascariasis , Ascariosis , Ascaridiasis , Ascariasis - roundworms" at bounding box center [354, 283] width 272 height 23
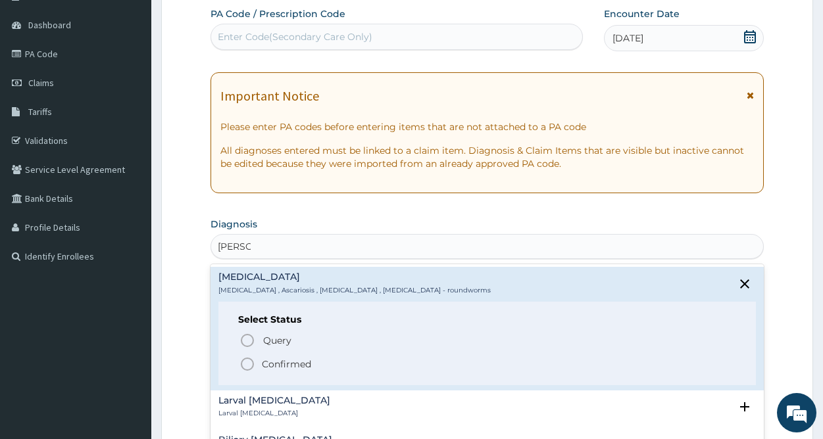
click at [279, 362] on p "Confirmed" at bounding box center [286, 364] width 49 height 13
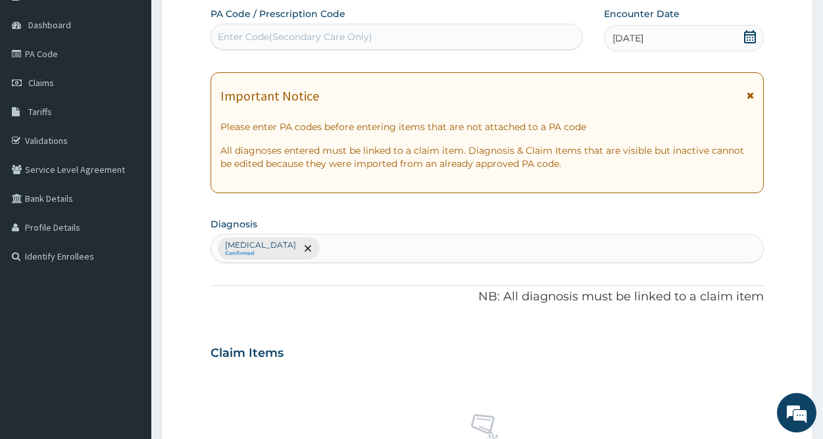
scroll to position [509, 0]
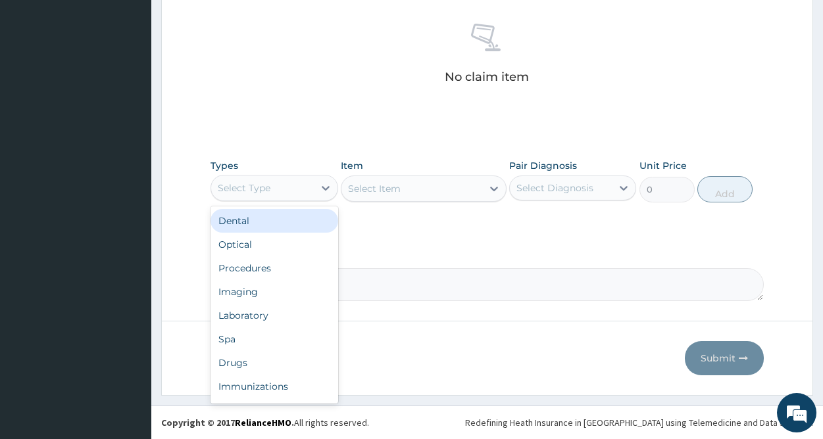
click at [303, 184] on div "Select Type" at bounding box center [262, 188] width 102 height 21
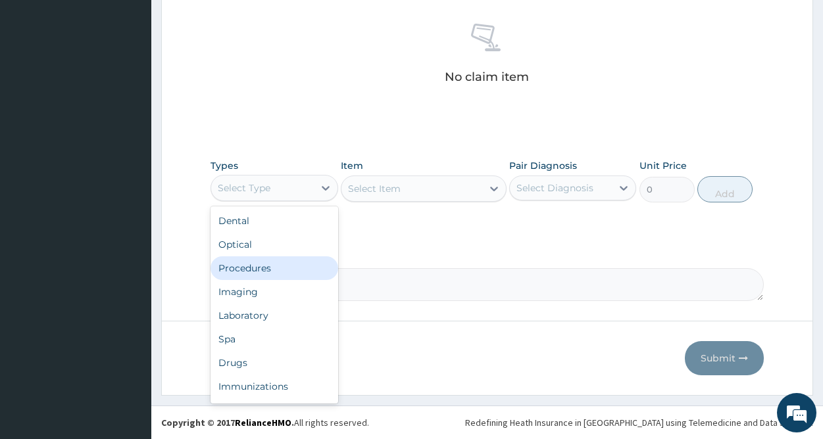
click at [264, 270] on div "Procedures" at bounding box center [274, 269] width 127 height 24
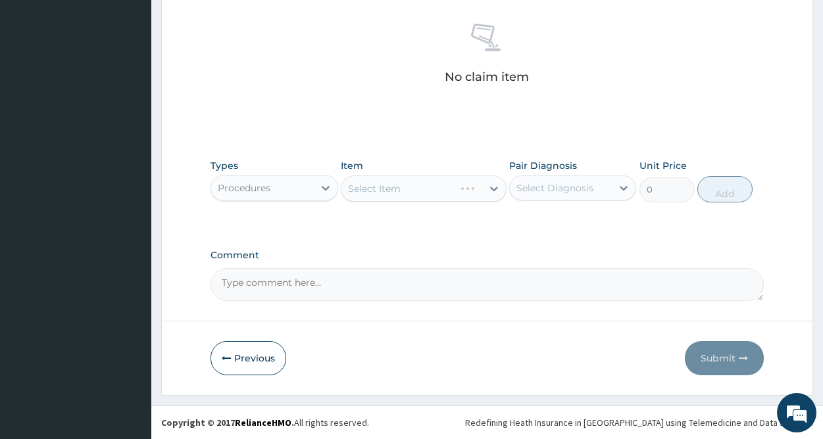
click at [496, 186] on div "Select Item" at bounding box center [424, 189] width 166 height 26
click at [496, 186] on icon at bounding box center [494, 188] width 13 height 13
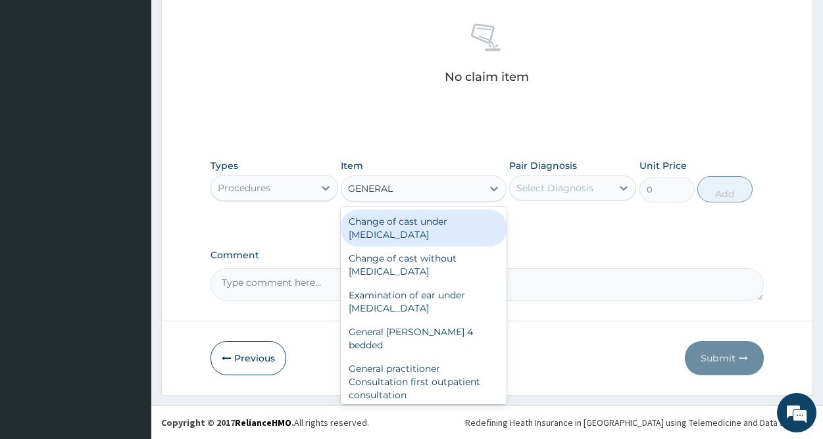
type input "GENERAL P"
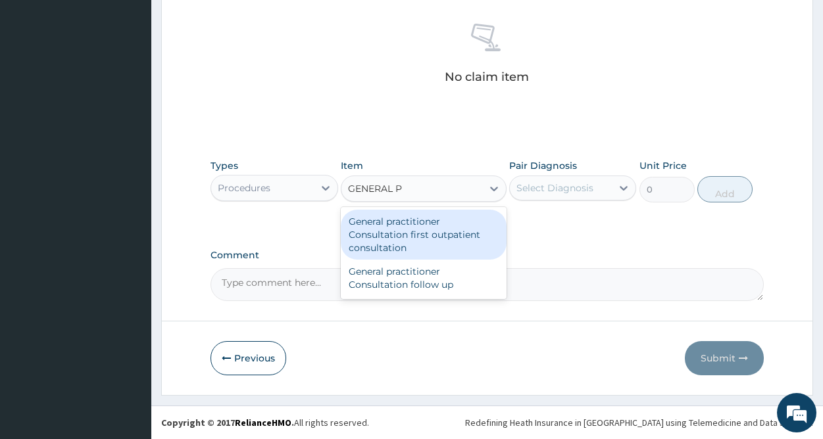
click at [442, 237] on div "General practitioner Consultation first outpatient consultation" at bounding box center [424, 235] width 166 height 50
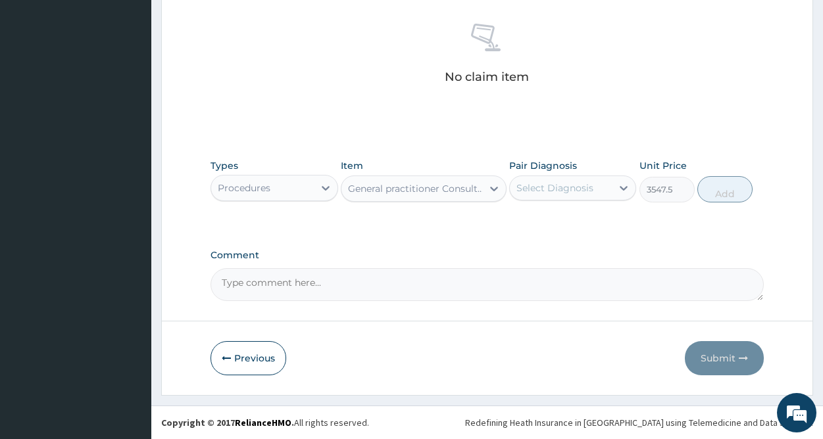
type input "3547.5"
click at [566, 186] on div "Select Diagnosis" at bounding box center [554, 188] width 77 height 13
click at [566, 220] on label "Ascariasis" at bounding box center [572, 220] width 82 height 13
checkbox input "true"
click at [714, 197] on button "Add" at bounding box center [724, 189] width 55 height 26
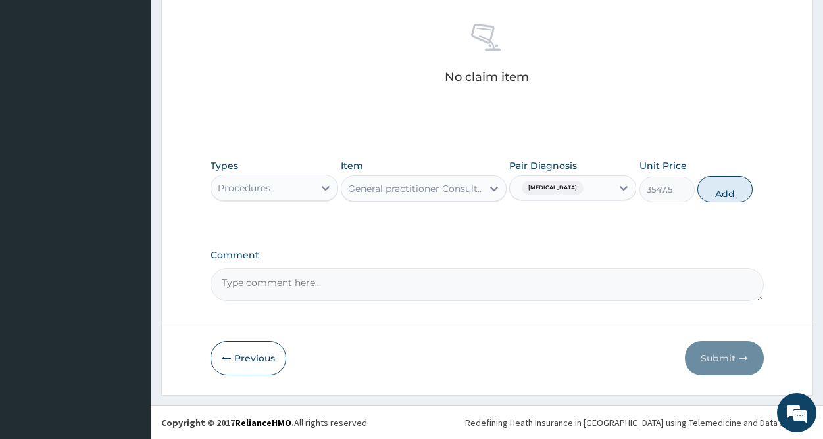
type input "0"
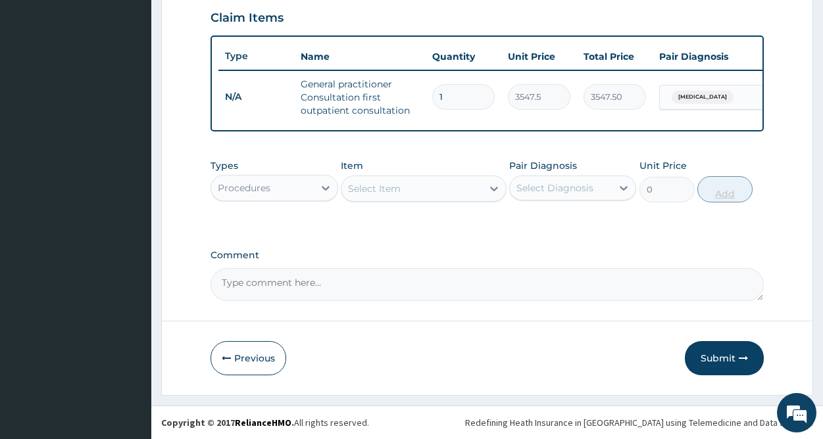
scroll to position [465, 0]
click at [314, 192] on div at bounding box center [326, 188] width 24 height 24
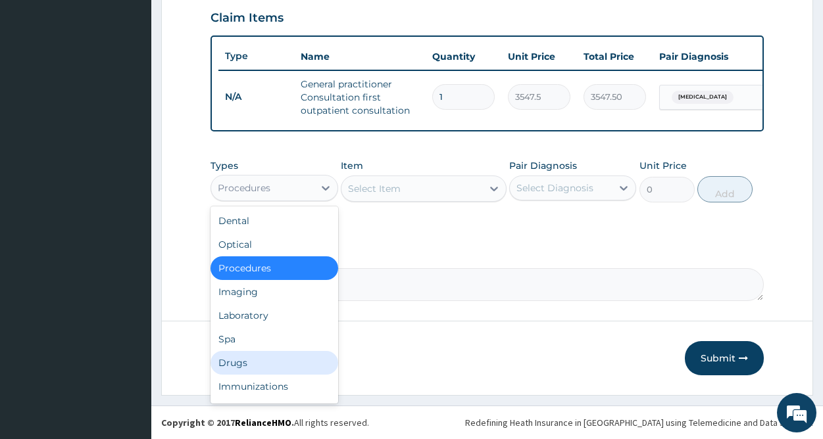
click at [249, 368] on div "Drugs" at bounding box center [274, 363] width 127 height 24
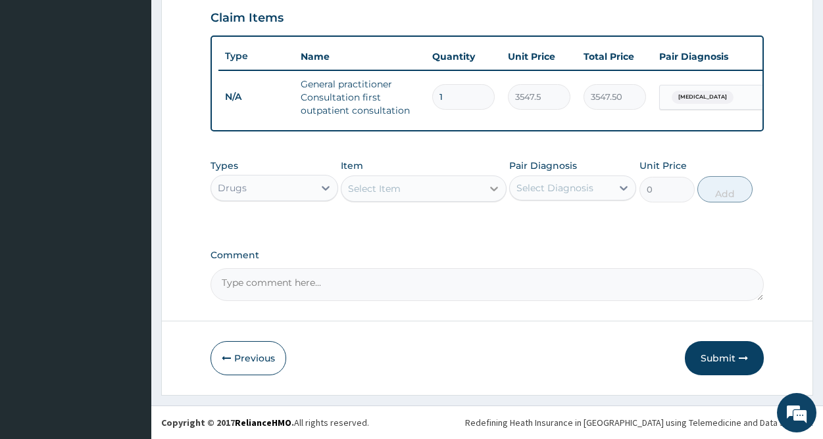
click at [491, 194] on icon at bounding box center [494, 188] width 13 height 13
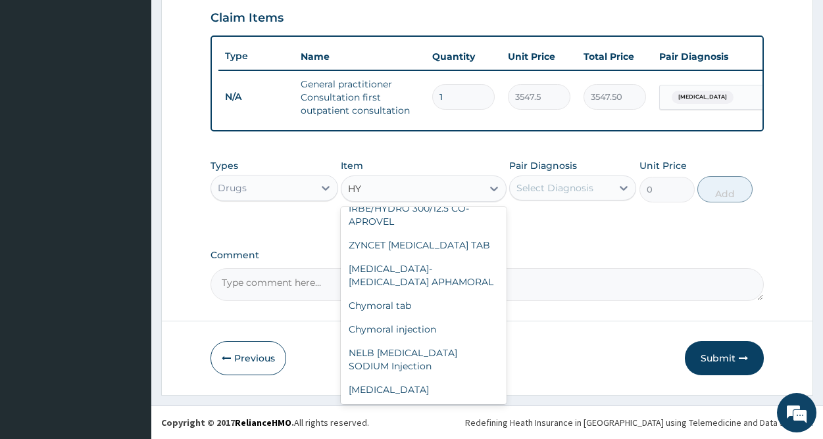
scroll to position [430, 0]
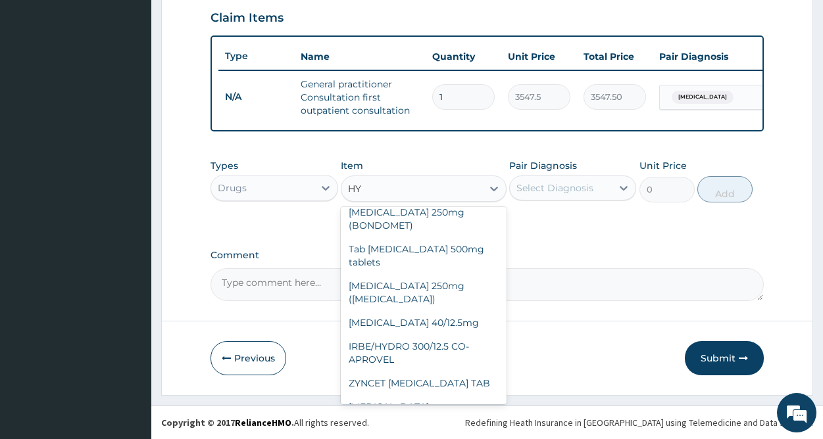
type input "H"
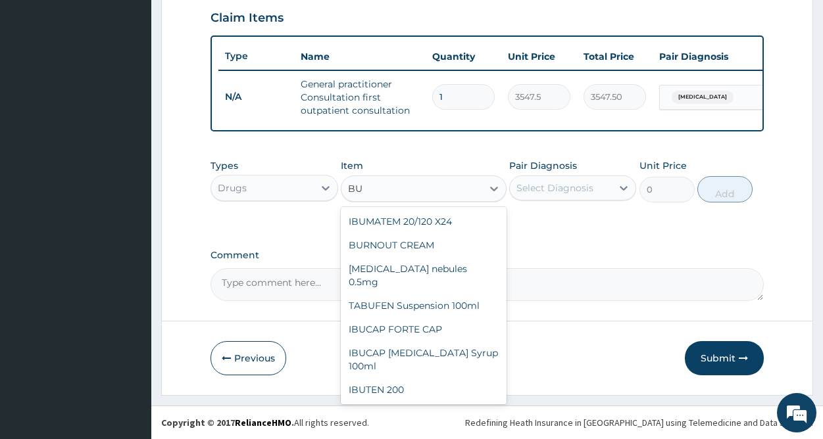
scroll to position [261, 0]
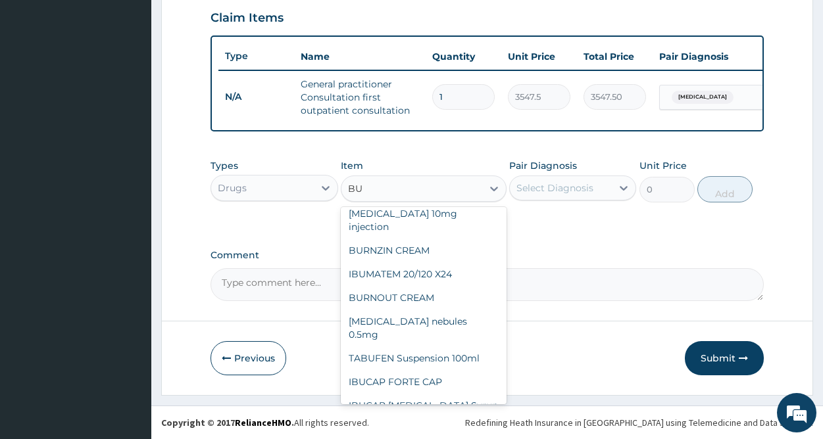
type input "BUS"
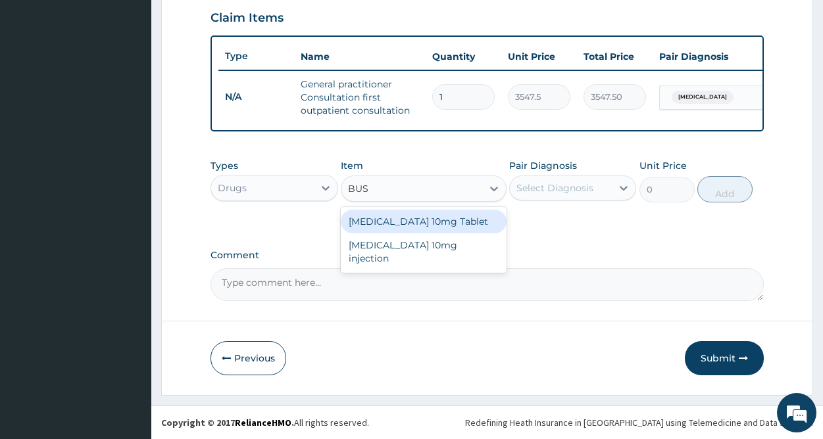
click at [417, 219] on div "Buscopan 10mg Tablet" at bounding box center [424, 222] width 166 height 24
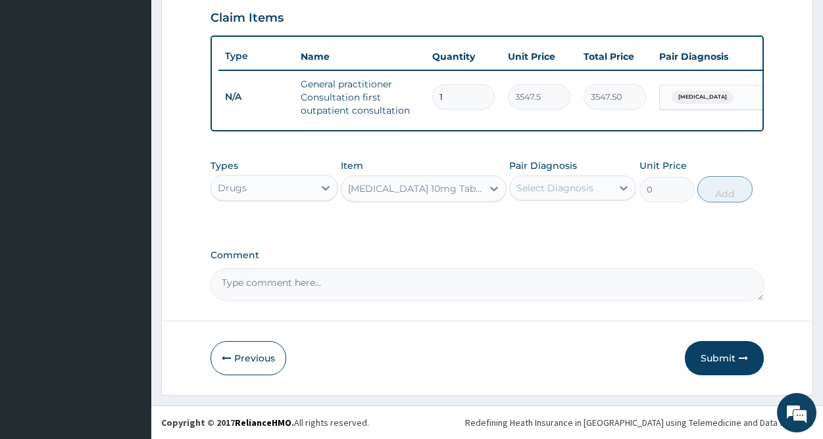
type input "150"
click at [564, 186] on div "Select Diagnosis" at bounding box center [554, 188] width 77 height 13
click at [550, 220] on label "Ascariasis" at bounding box center [572, 220] width 82 height 13
checkbox input "true"
click at [714, 195] on button "Add" at bounding box center [724, 189] width 55 height 26
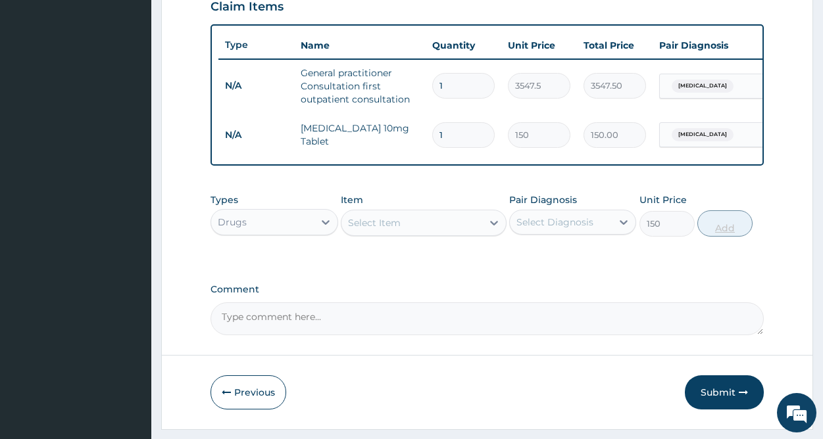
type input "0"
type input "0.00"
type input "2"
type input "300.00"
type input "20"
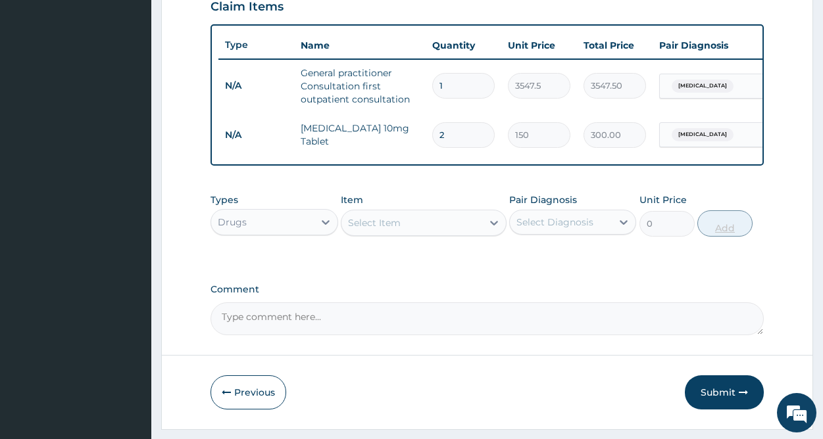
type input "3000.00"
type input "20"
click at [443, 234] on div "Select Item" at bounding box center [411, 223] width 141 height 21
type input "A"
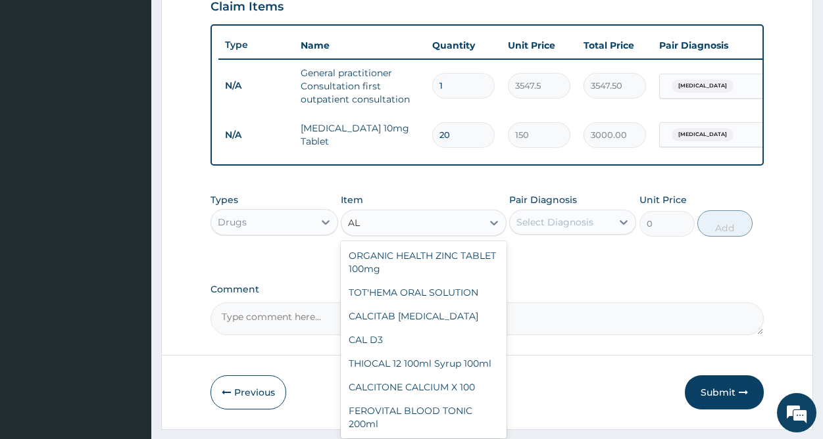
type input "A"
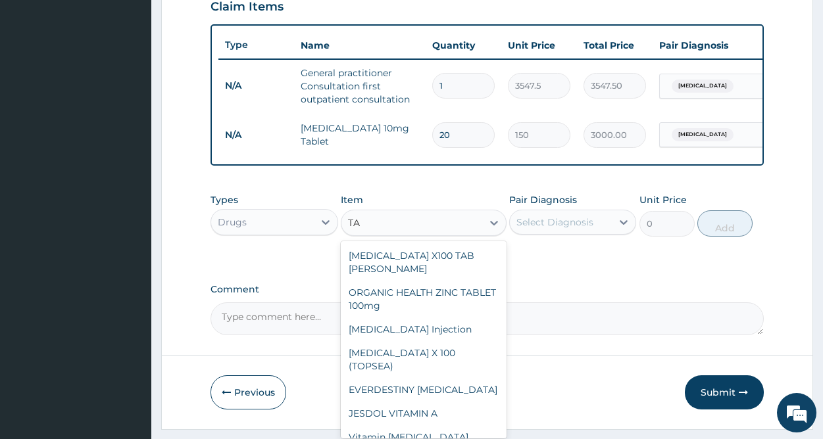
type input "T"
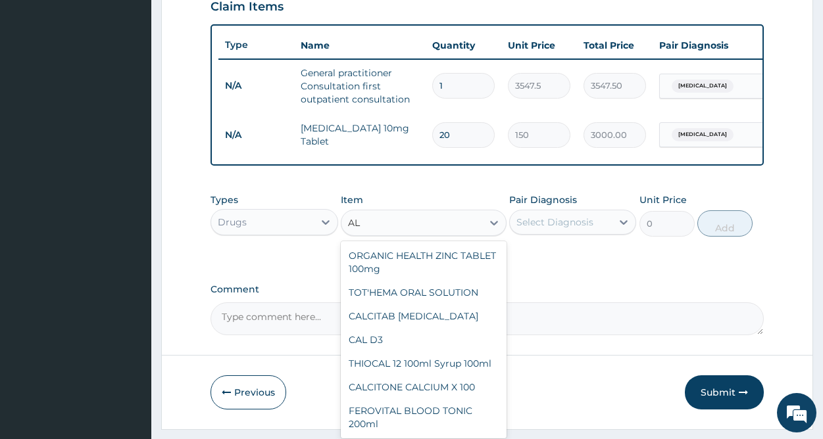
type input "A"
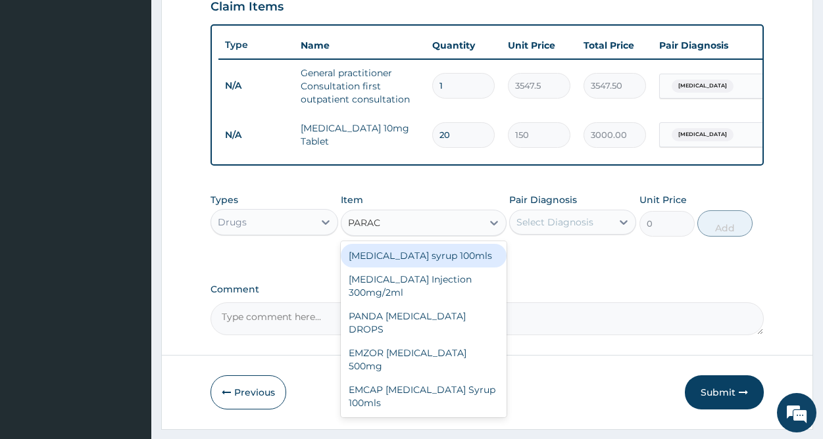
type input "PARACE"
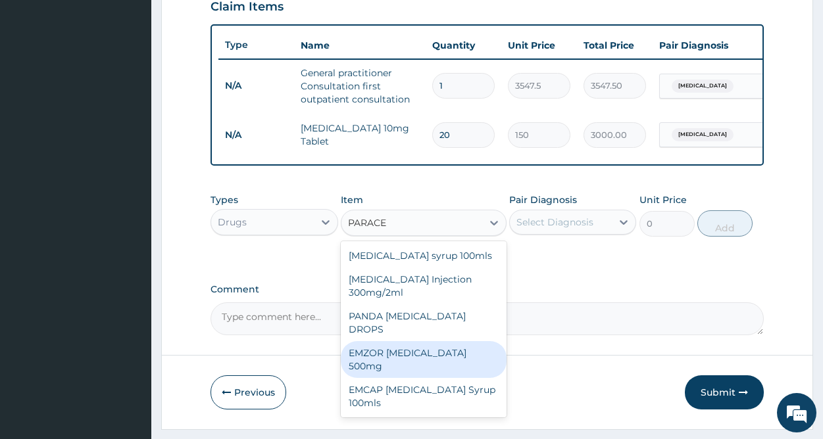
click at [438, 343] on div "EMZOR PARACETAMOL 500mg" at bounding box center [424, 359] width 166 height 37
type input "30"
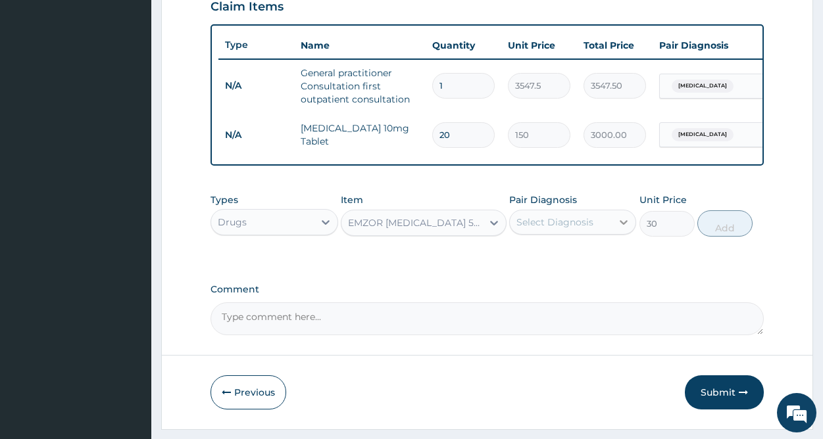
click at [618, 229] on icon at bounding box center [623, 222] width 13 height 13
click at [561, 261] on label "Ascariasis" at bounding box center [572, 254] width 82 height 13
checkbox input "true"
click at [722, 235] on button "Add" at bounding box center [724, 224] width 55 height 26
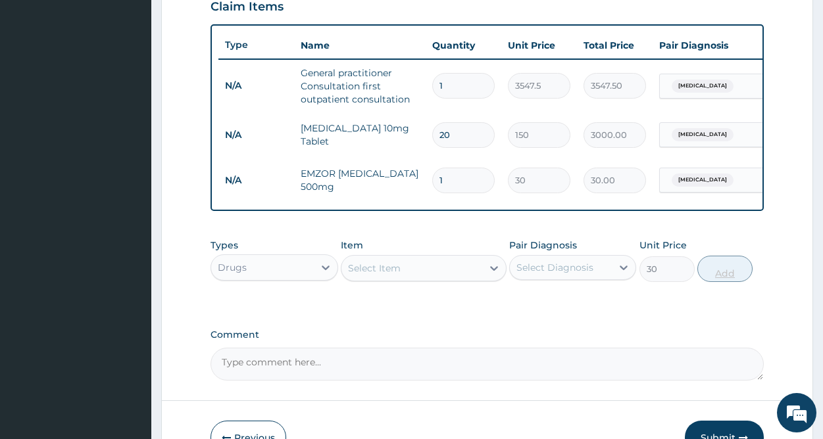
type input "0"
type input "0.00"
type input "2"
type input "60.00"
type input "20"
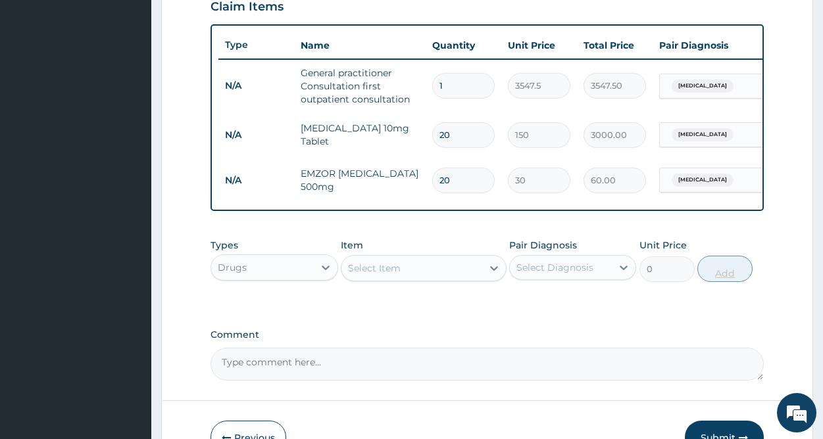
type input "600.00"
type input "20"
click at [435, 279] on div "Select Item" at bounding box center [411, 268] width 141 height 21
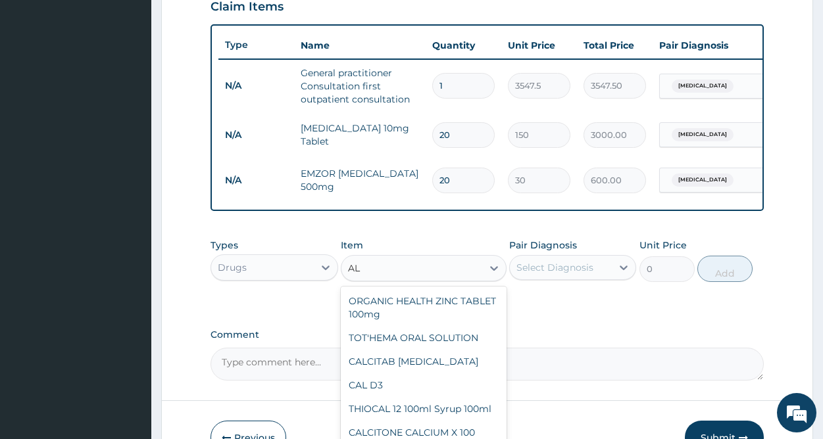
type input "A"
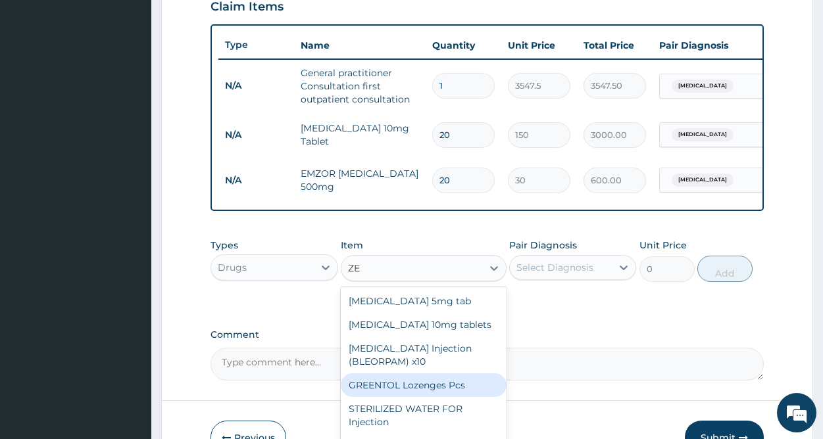
type input "Z"
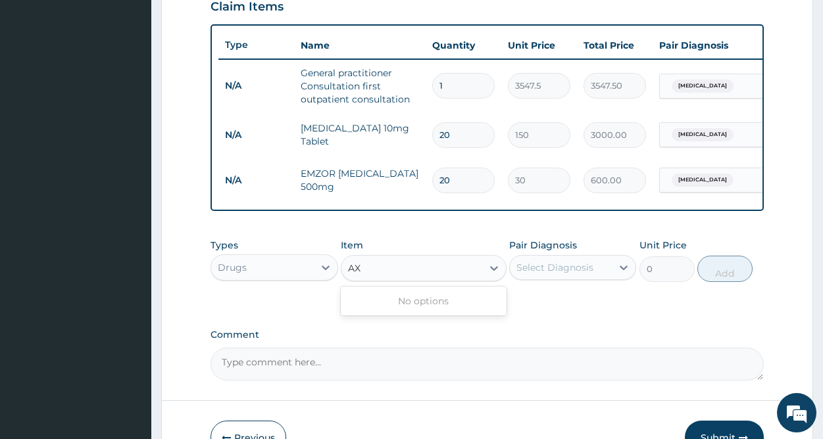
type input "A"
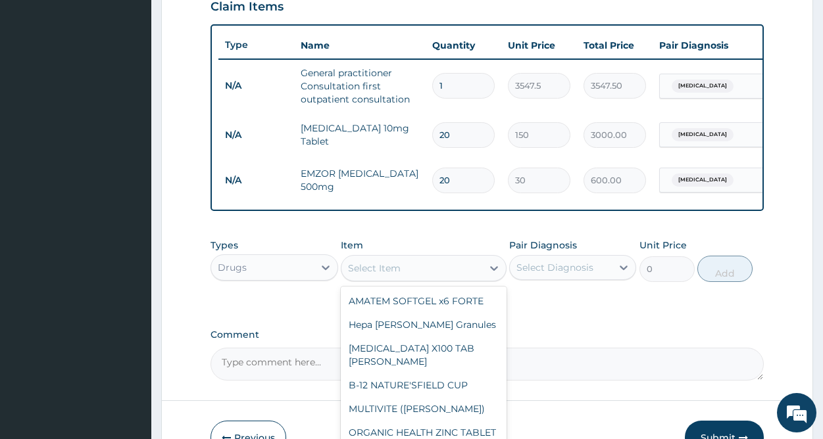
scroll to position [556, 0]
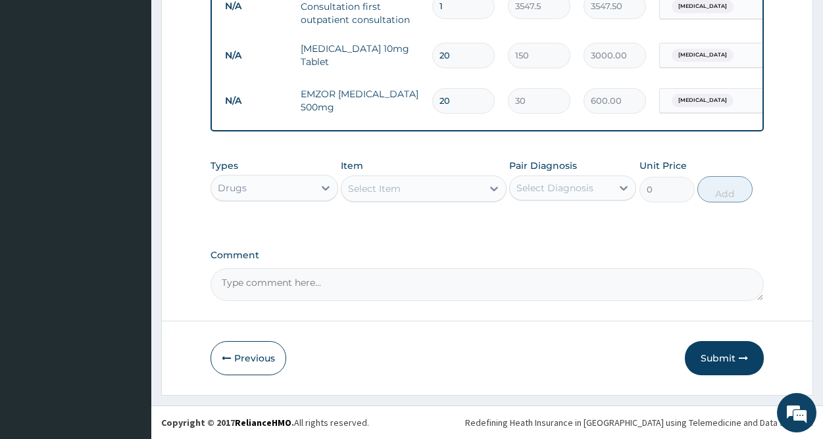
click at [734, 353] on button "Submit" at bounding box center [724, 358] width 79 height 34
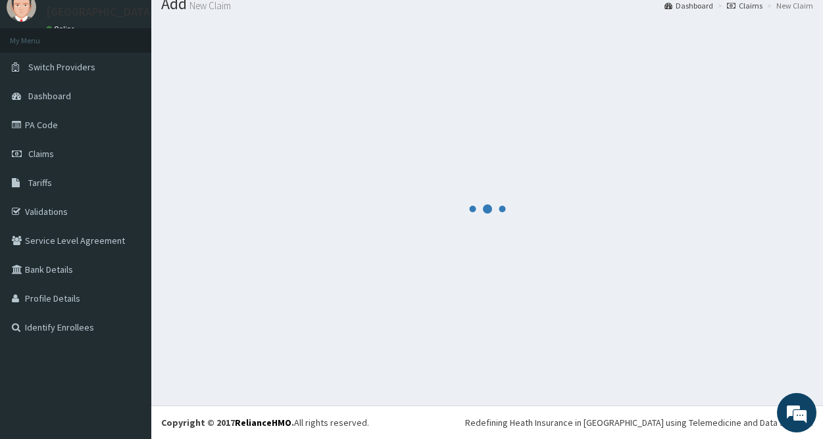
scroll to position [47, 0]
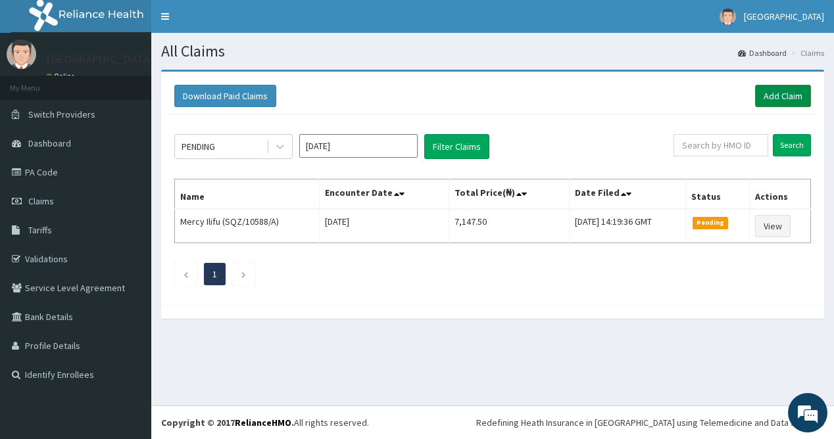
click at [789, 99] on link "Add Claim" at bounding box center [783, 96] width 56 height 22
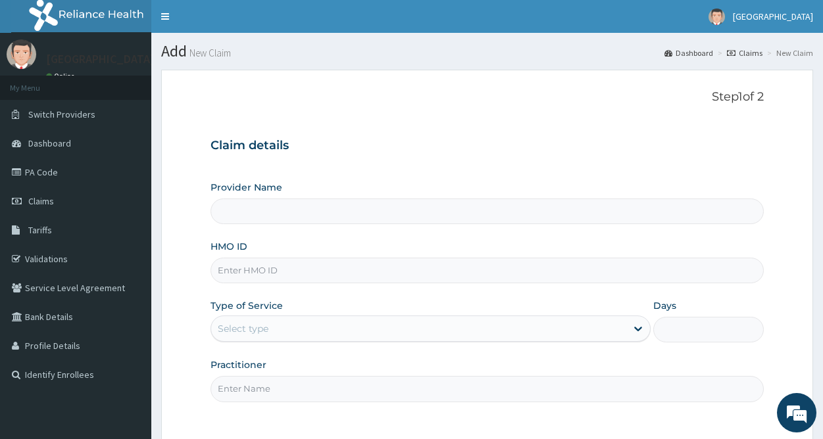
click at [789, 99] on form "Step 1 of 2 Claim details Provider Name HMO ID Type of Service Select type Days…" at bounding box center [487, 292] width 652 height 445
click at [303, 272] on input "HMO ID" at bounding box center [487, 271] width 553 height 26
type input "BTR/10587/A"
click at [269, 328] on div "Select type" at bounding box center [418, 328] width 415 height 21
click at [378, 293] on div "Provider Name HMO ID BTR/10587/A Type of Service Select type Days Practitioner" at bounding box center [487, 291] width 553 height 221
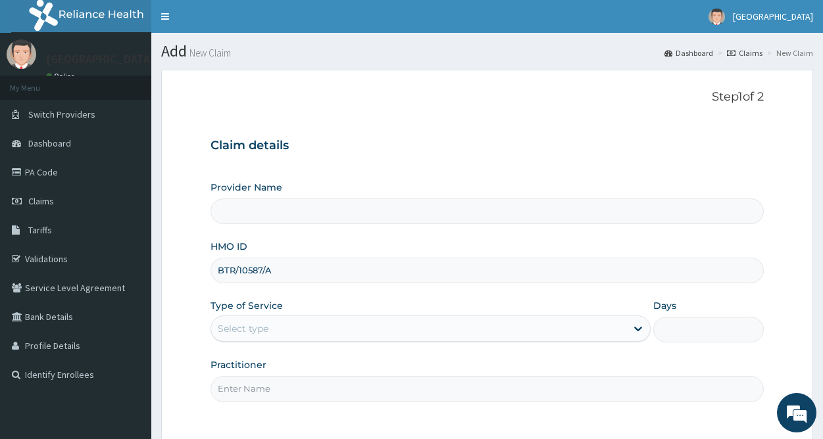
click at [377, 324] on div "Select type" at bounding box center [418, 328] width 415 height 21
